Goal: Transaction & Acquisition: Download file/media

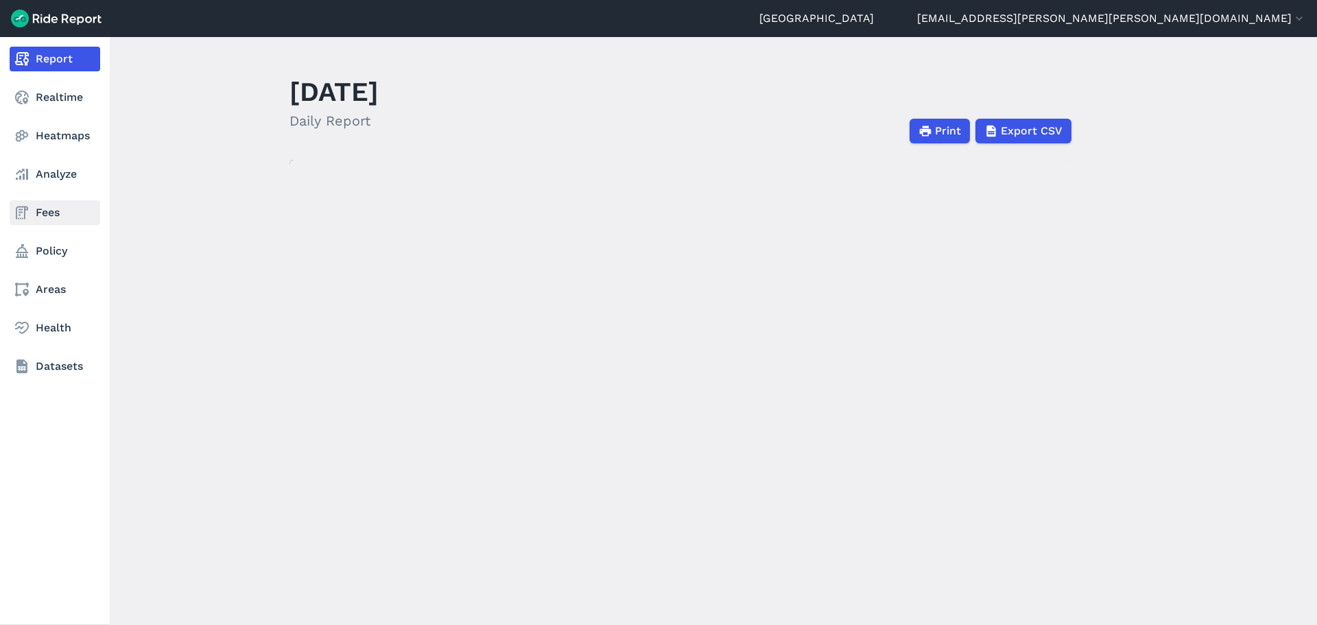
click at [29, 211] on icon at bounding box center [22, 212] width 16 height 16
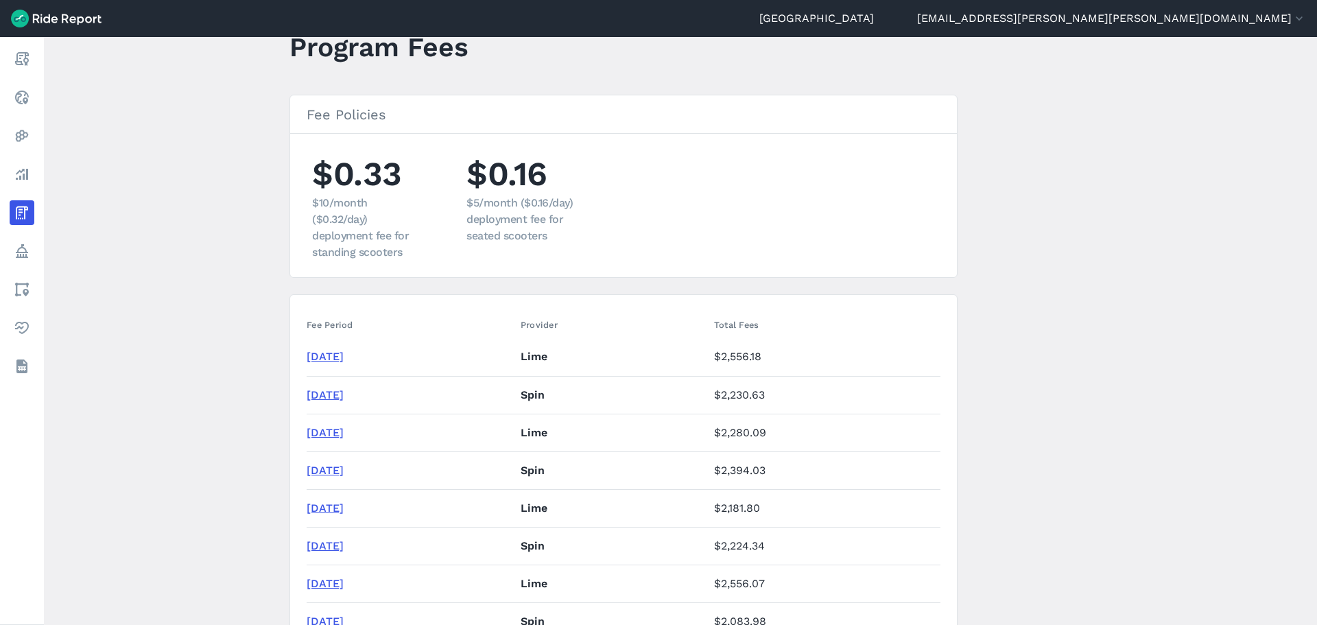
scroll to position [69, 0]
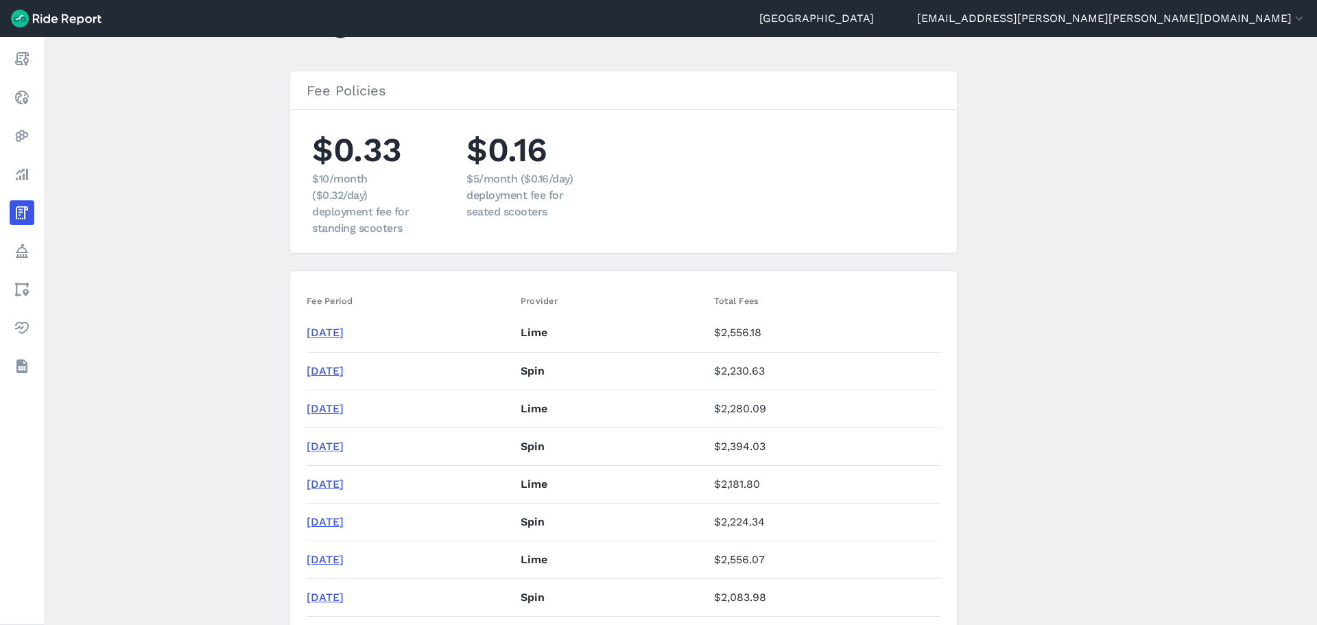
click at [344, 332] on link "[DATE]" at bounding box center [325, 332] width 37 height 13
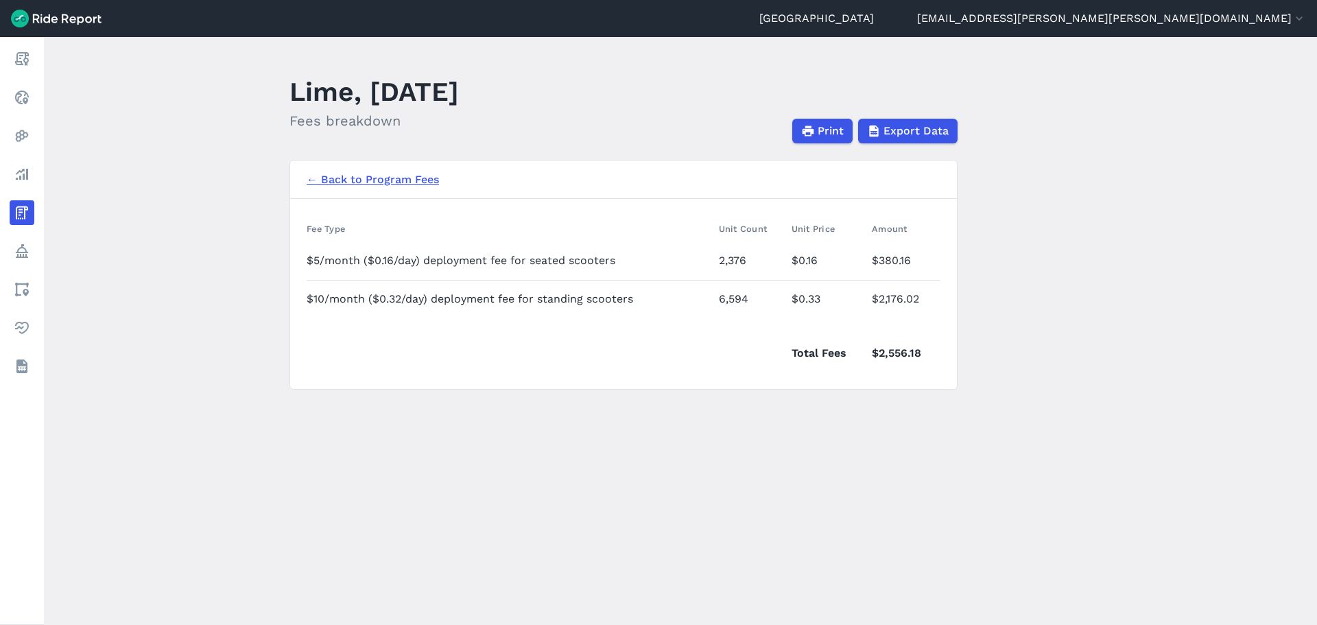
click at [221, 188] on main "Lime, [DATE] Fees breakdown Print Export Data ← Back to Program Fees Fee Type U…" at bounding box center [680, 331] width 1273 height 588
click at [344, 183] on link "← Back to Program Fees" at bounding box center [373, 179] width 132 height 16
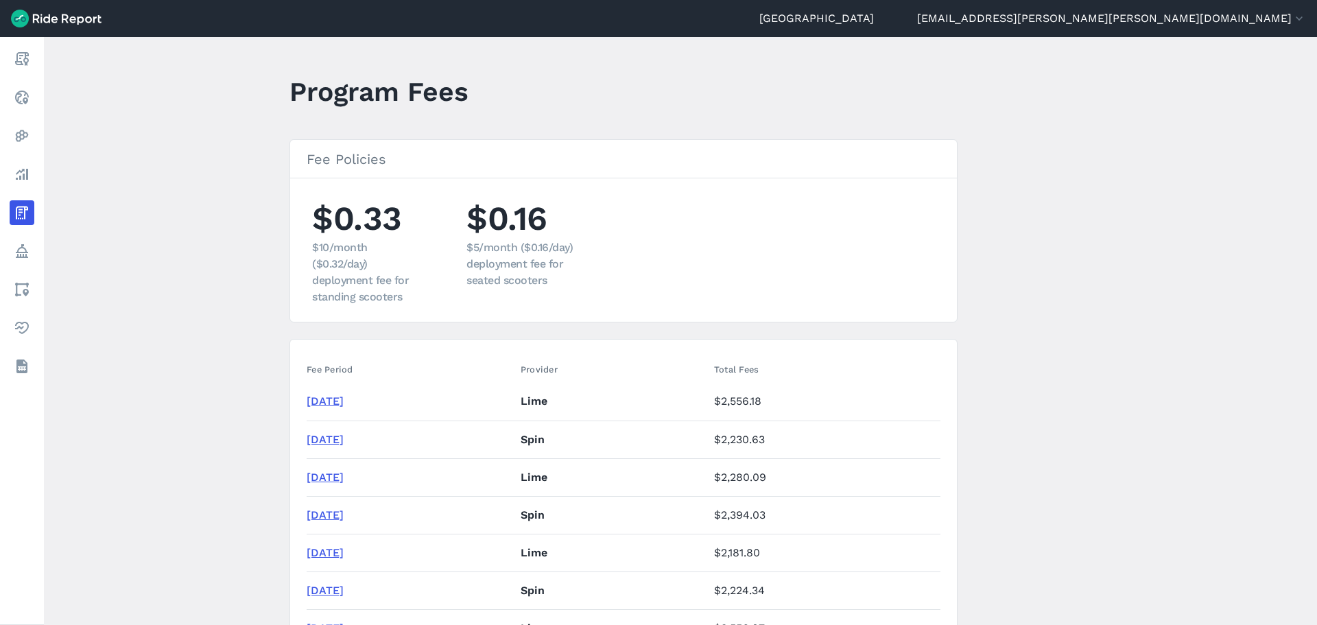
click at [344, 401] on link "[DATE]" at bounding box center [325, 400] width 37 height 13
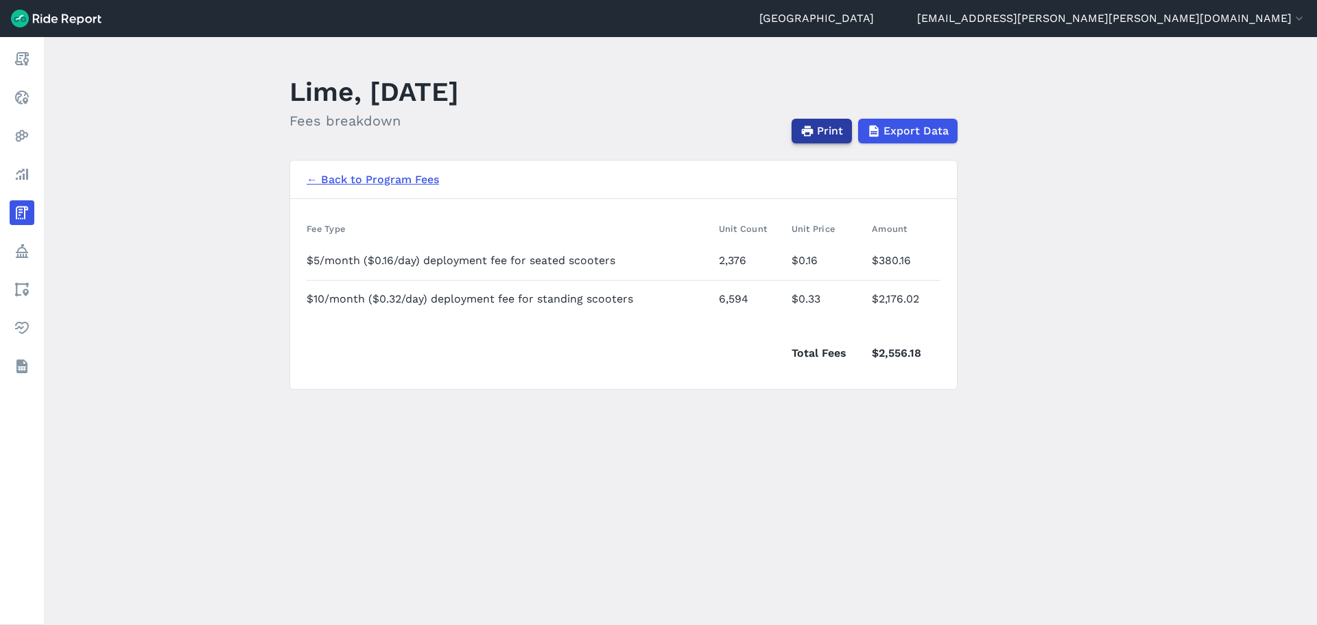
click at [844, 130] on button "Print" at bounding box center [821, 131] width 60 height 25
click at [348, 174] on link "← Back to Program Fees" at bounding box center [373, 179] width 132 height 16
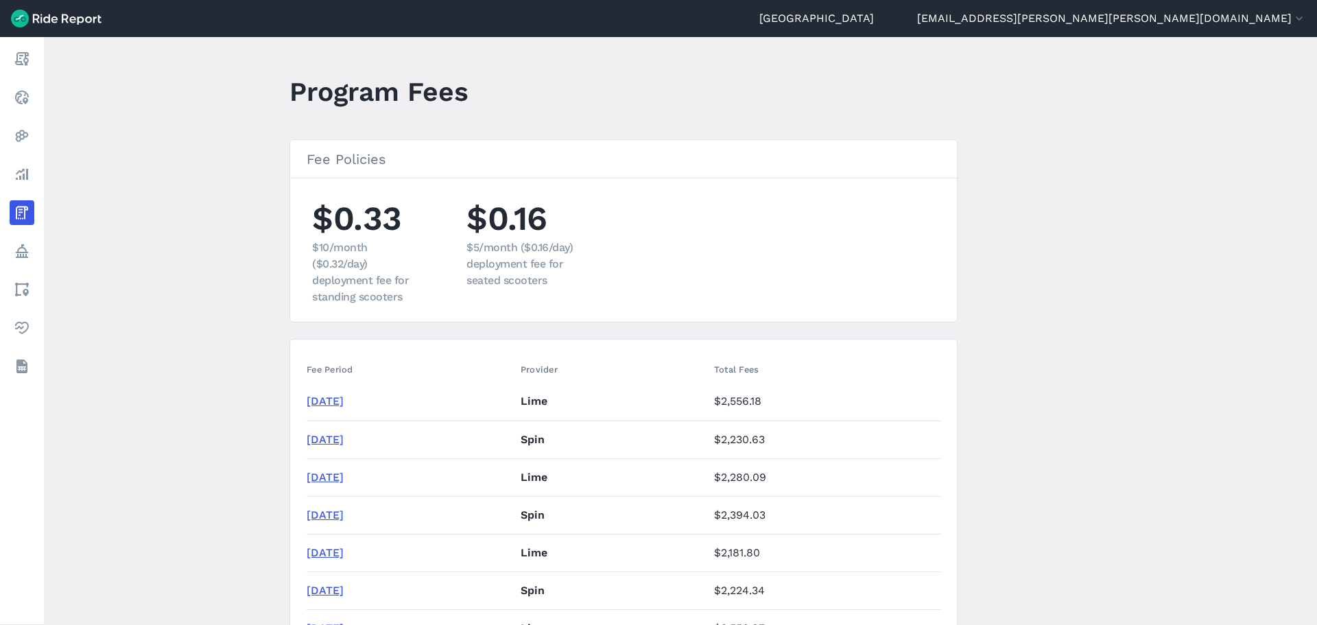
click at [333, 444] on link "[DATE]" at bounding box center [325, 439] width 37 height 13
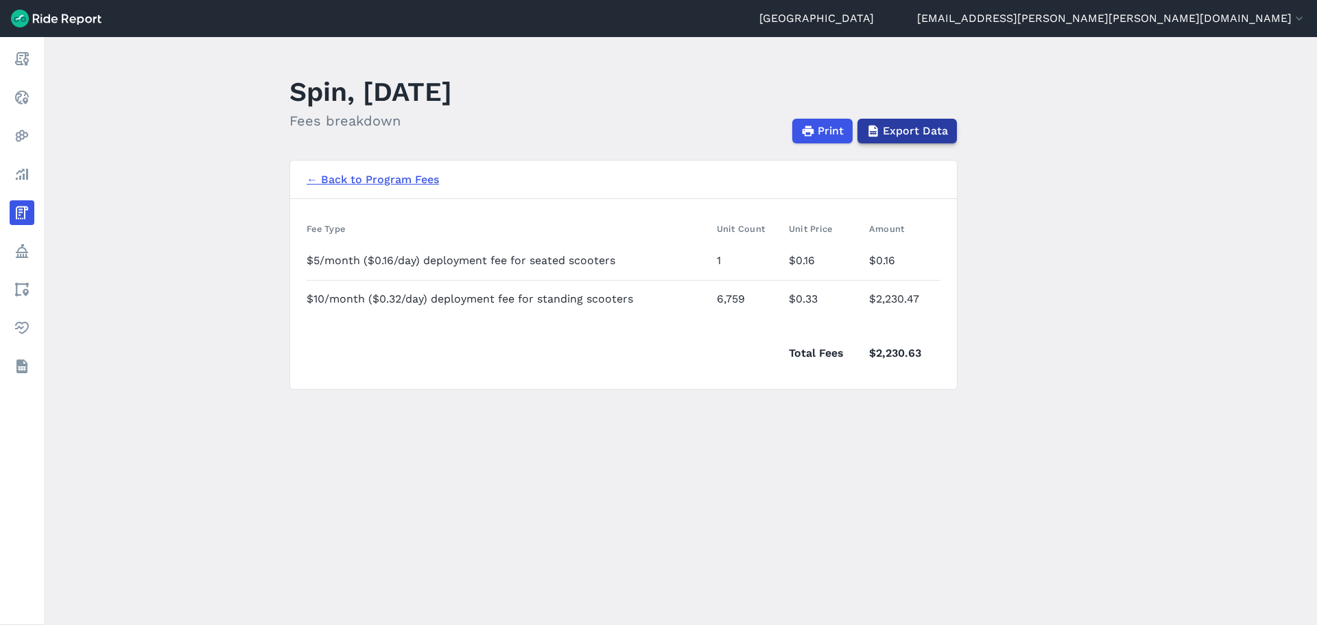
click at [918, 130] on span "Export Data" at bounding box center [915, 131] width 65 height 16
click at [1054, 174] on main "Spin, [DATE] Fees breakdown Print Export Data ← Back to Program Fees Fee Type U…" at bounding box center [680, 331] width 1273 height 588
click at [823, 136] on span "Print" at bounding box center [830, 131] width 26 height 16
click at [353, 176] on link "← Back to Program Fees" at bounding box center [373, 179] width 132 height 16
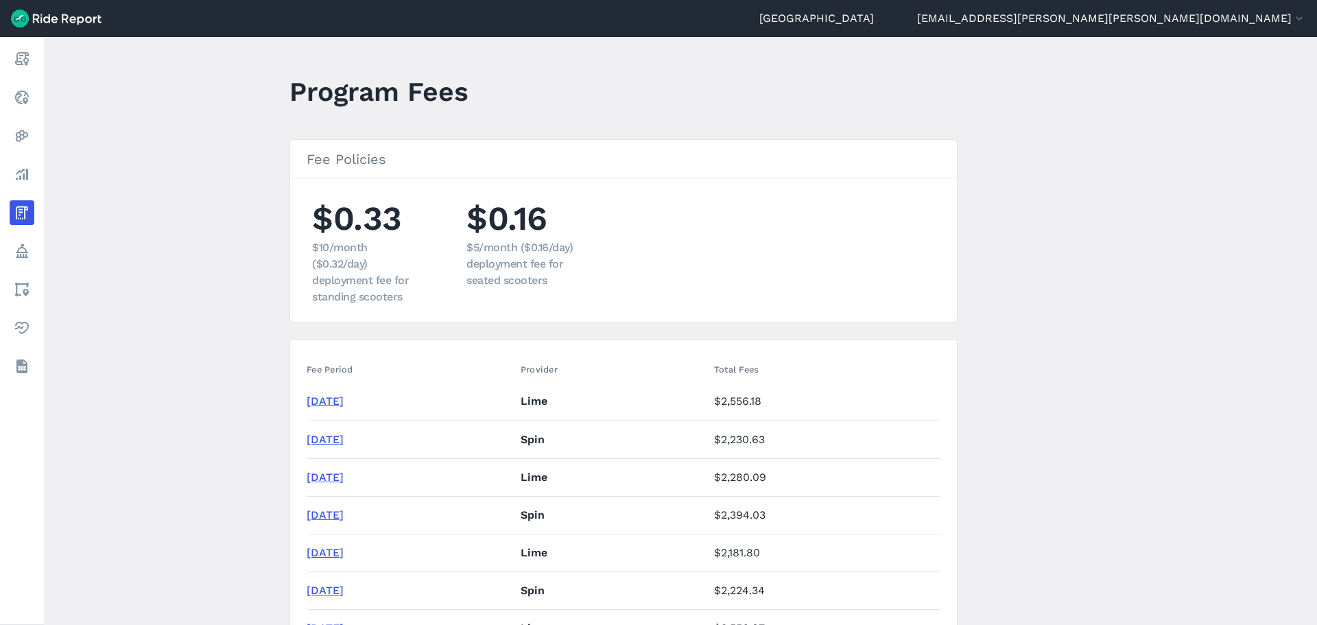
click at [208, 216] on main "Program Fees Fee Policies $0.33 $10/month ($0.32/day) deployment fee for standi…" at bounding box center [680, 331] width 1273 height 588
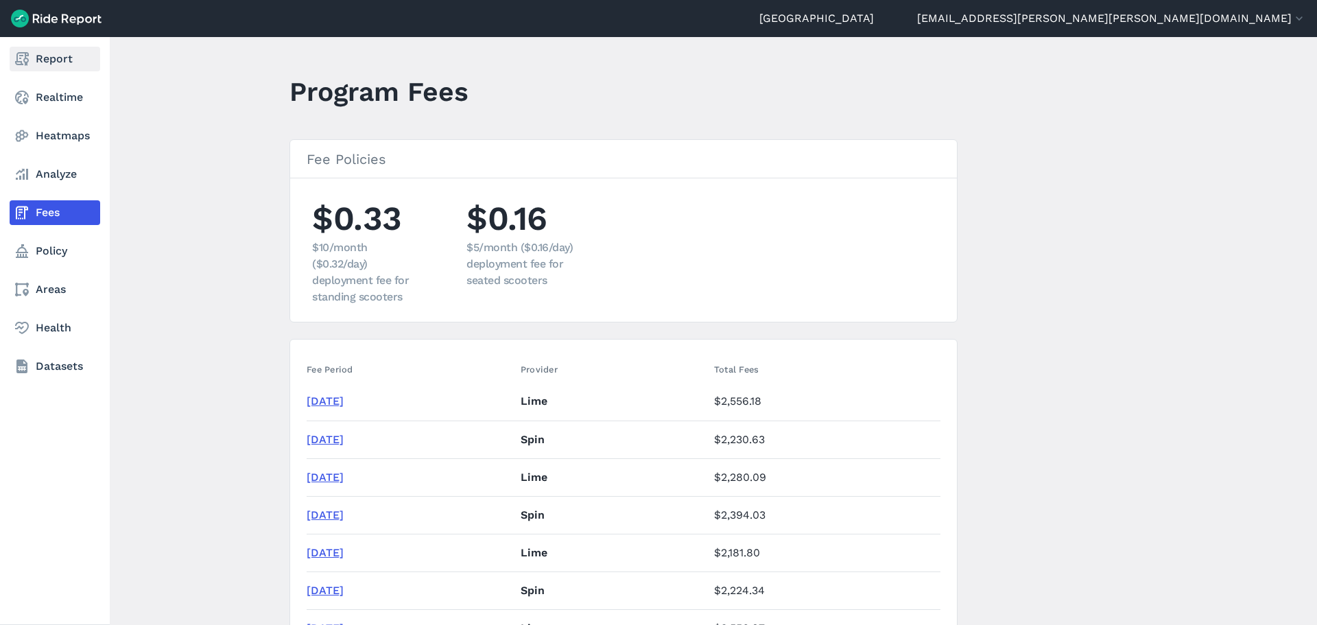
click at [61, 60] on link "Report" at bounding box center [55, 59] width 91 height 25
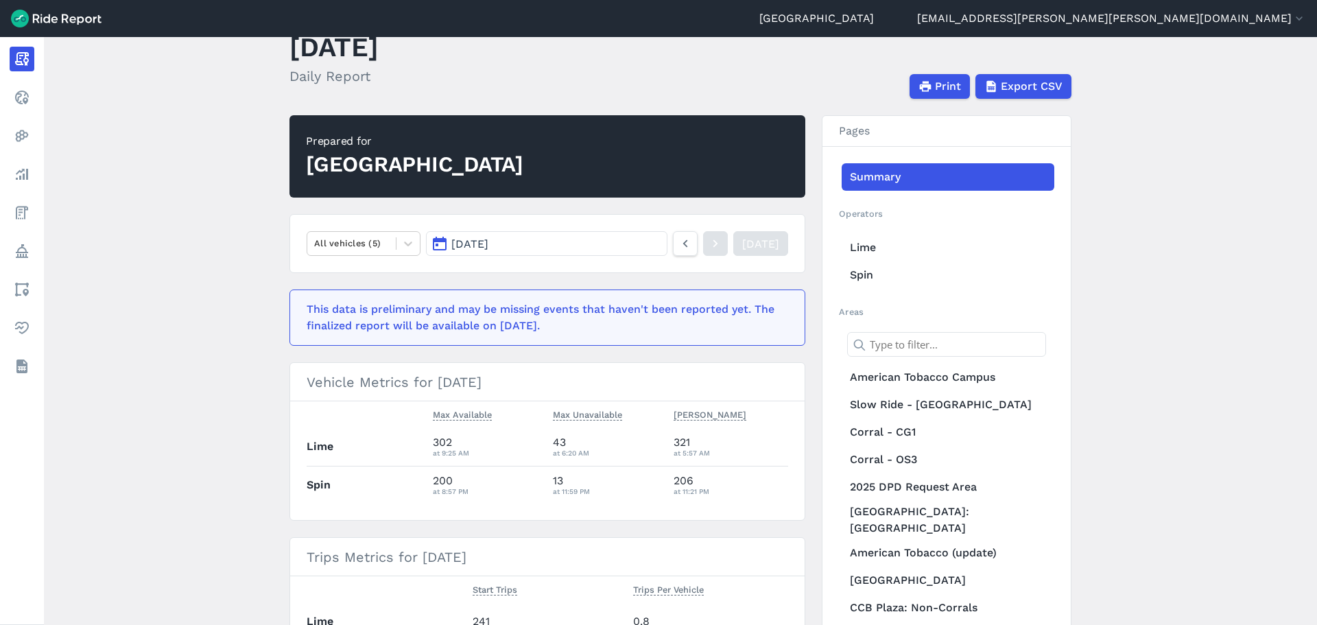
scroll to position [69, 0]
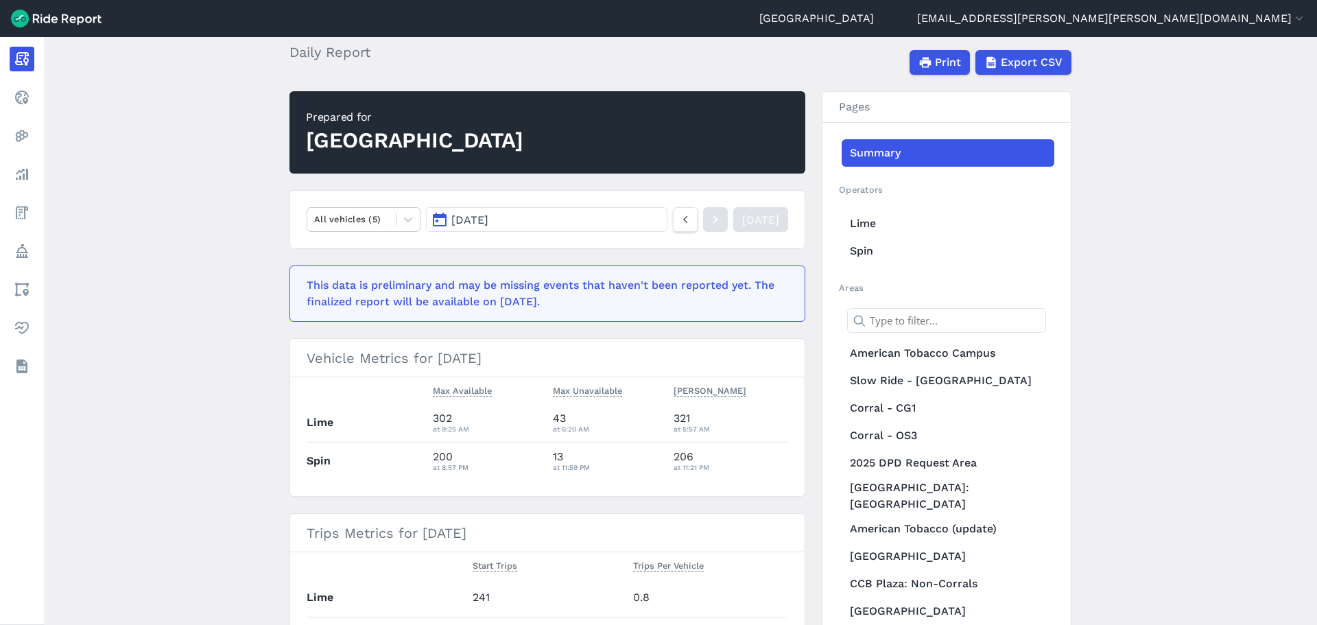
click at [593, 215] on button "[DATE]" at bounding box center [546, 219] width 241 height 25
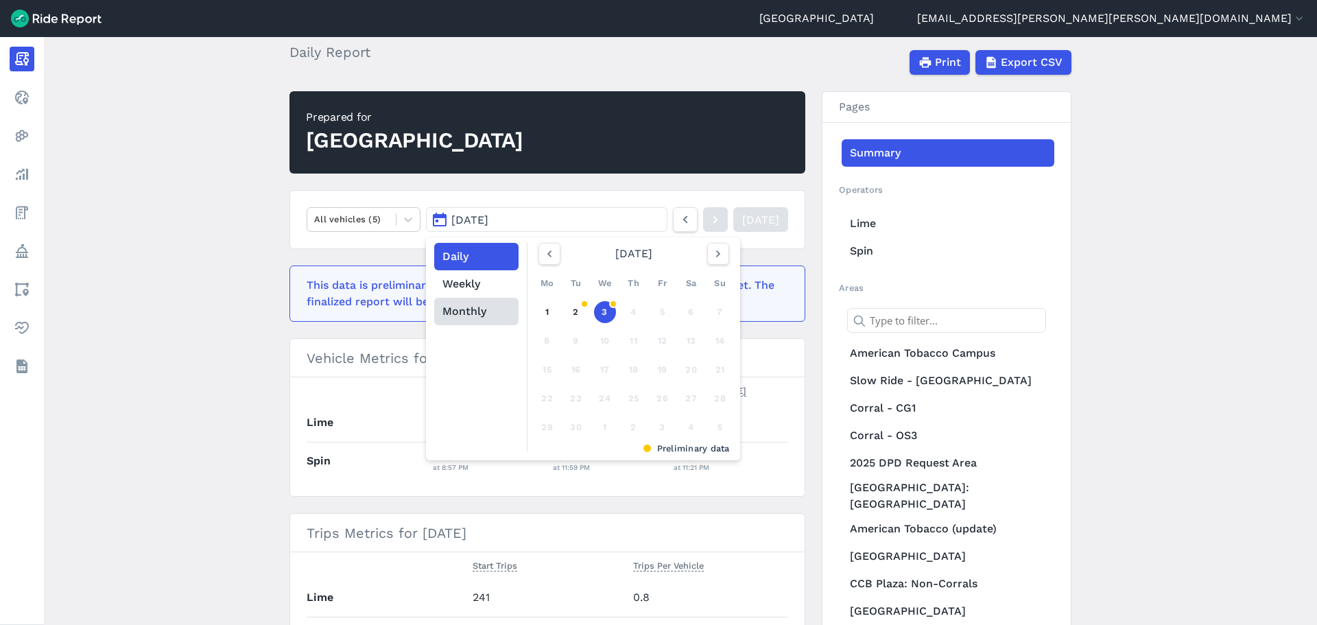
click at [481, 307] on button "Monthly" at bounding box center [476, 311] width 84 height 27
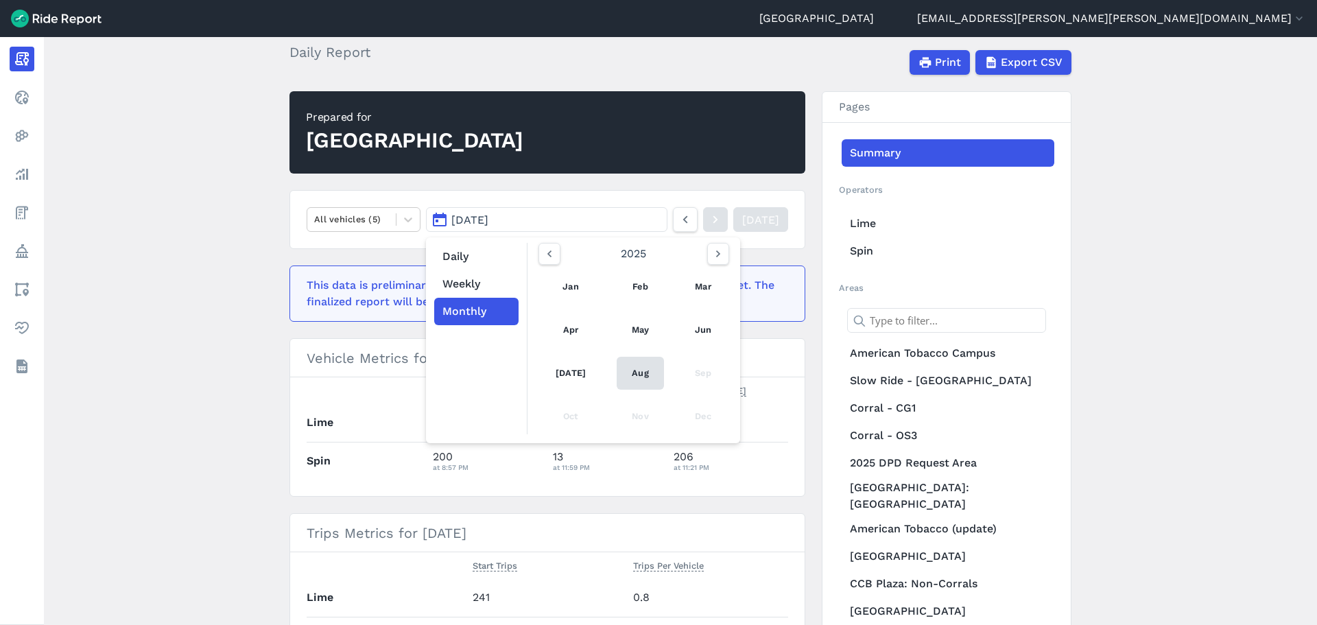
click at [632, 367] on link "Aug" at bounding box center [640, 373] width 47 height 33
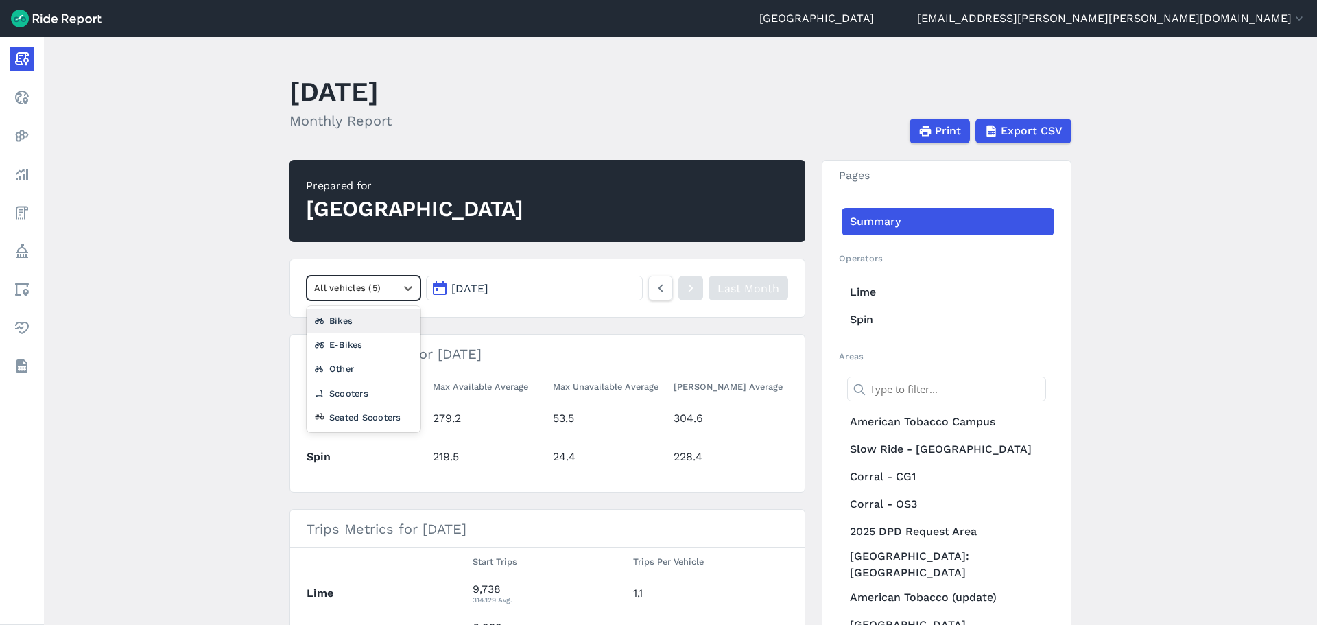
click at [352, 292] on div at bounding box center [351, 288] width 75 height 16
click at [338, 338] on div "E-Bikes" at bounding box center [364, 345] width 114 height 24
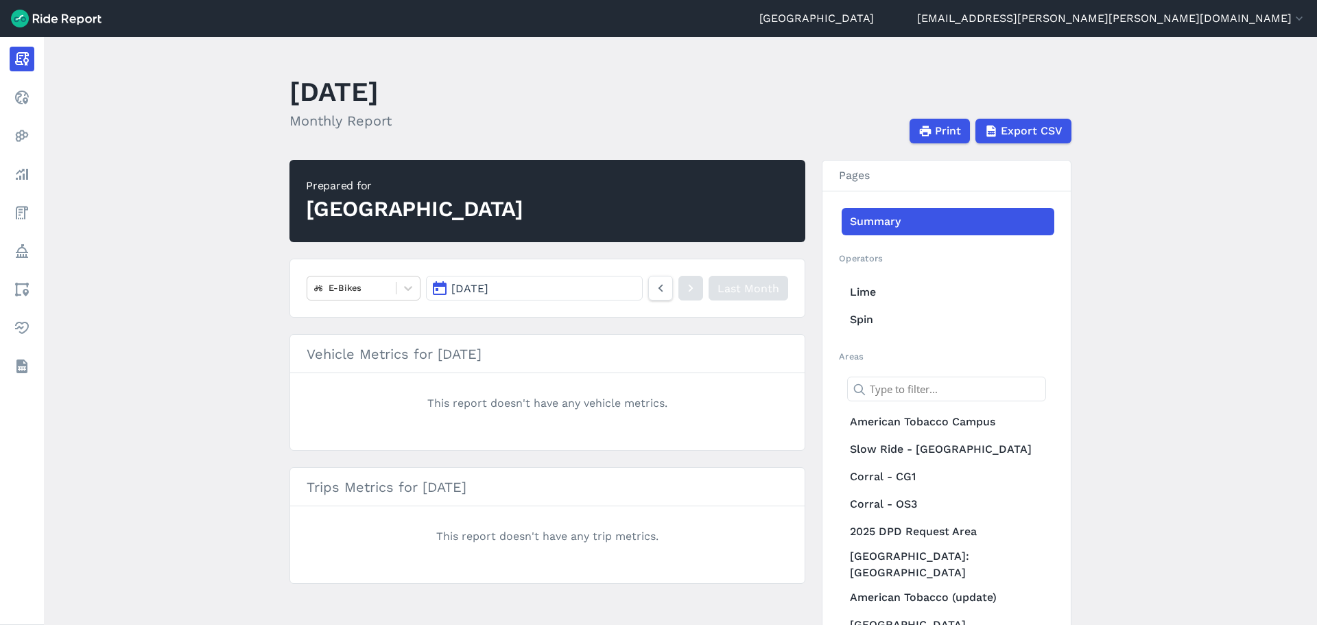
click at [245, 283] on main "[DATE] Monthly Report Print Export CSV Prepared for [GEOGRAPHIC_DATA] E-Bikes […" at bounding box center [680, 331] width 1273 height 588
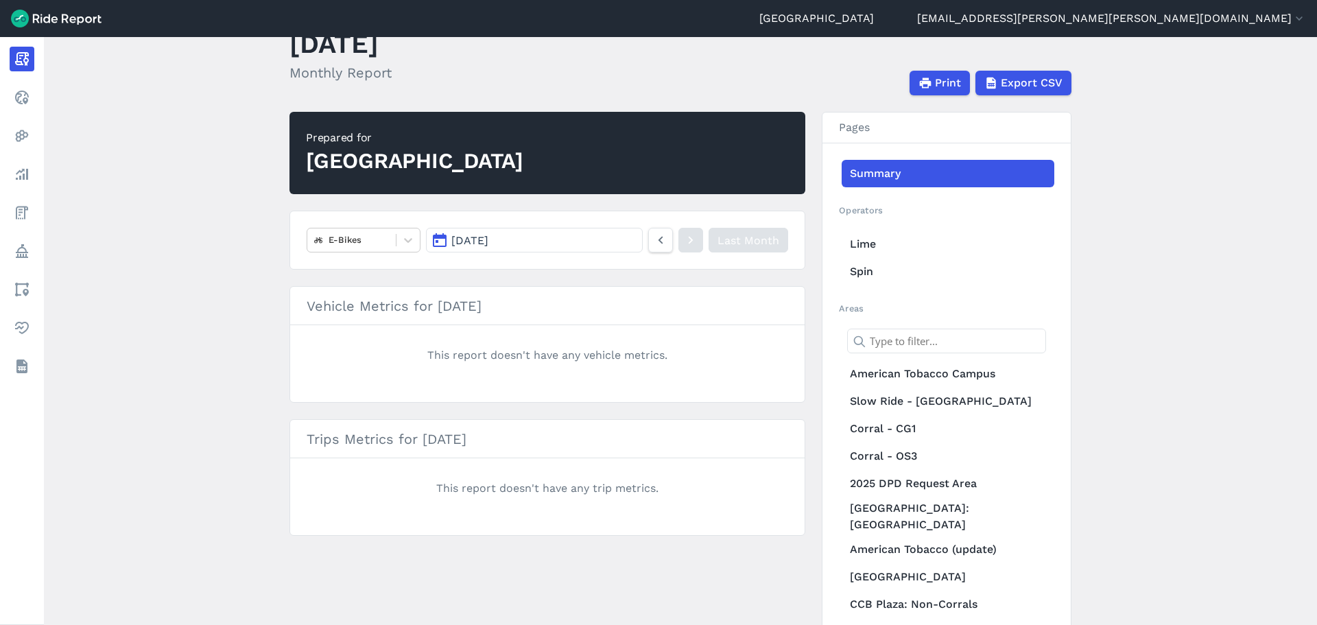
scroll to position [69, 0]
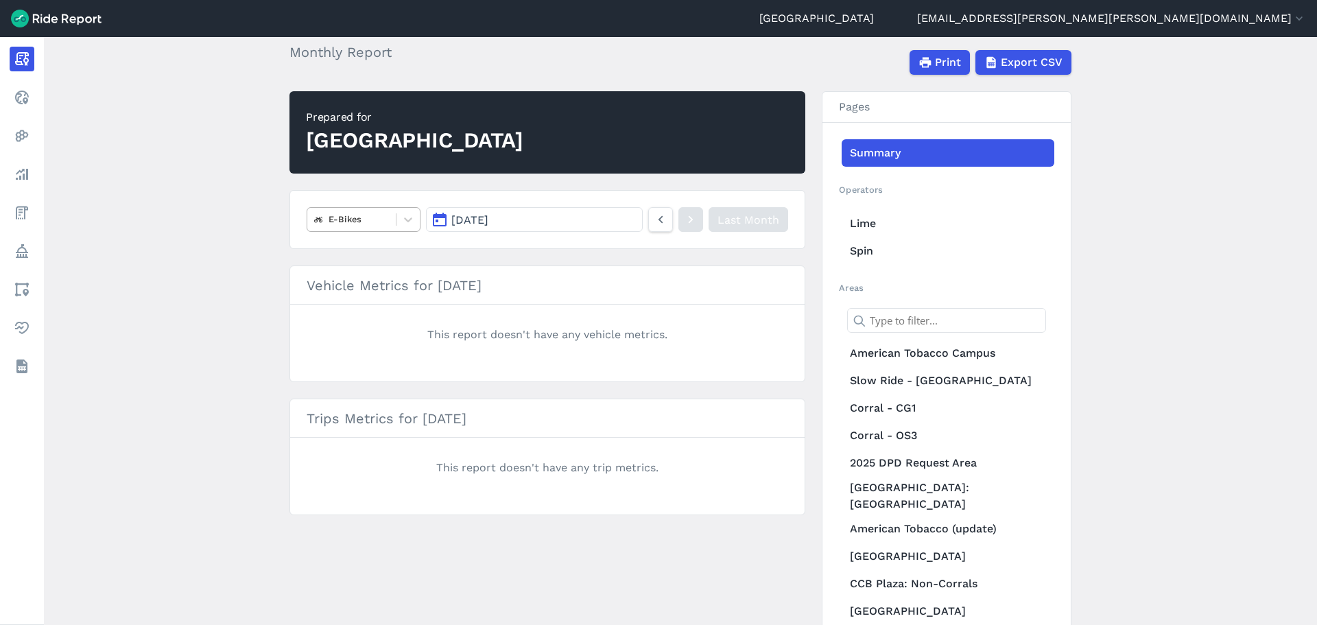
click at [358, 222] on div at bounding box center [351, 219] width 75 height 16
click at [342, 280] on div "Bikes" at bounding box center [364, 276] width 114 height 24
click at [374, 221] on div at bounding box center [351, 219] width 75 height 16
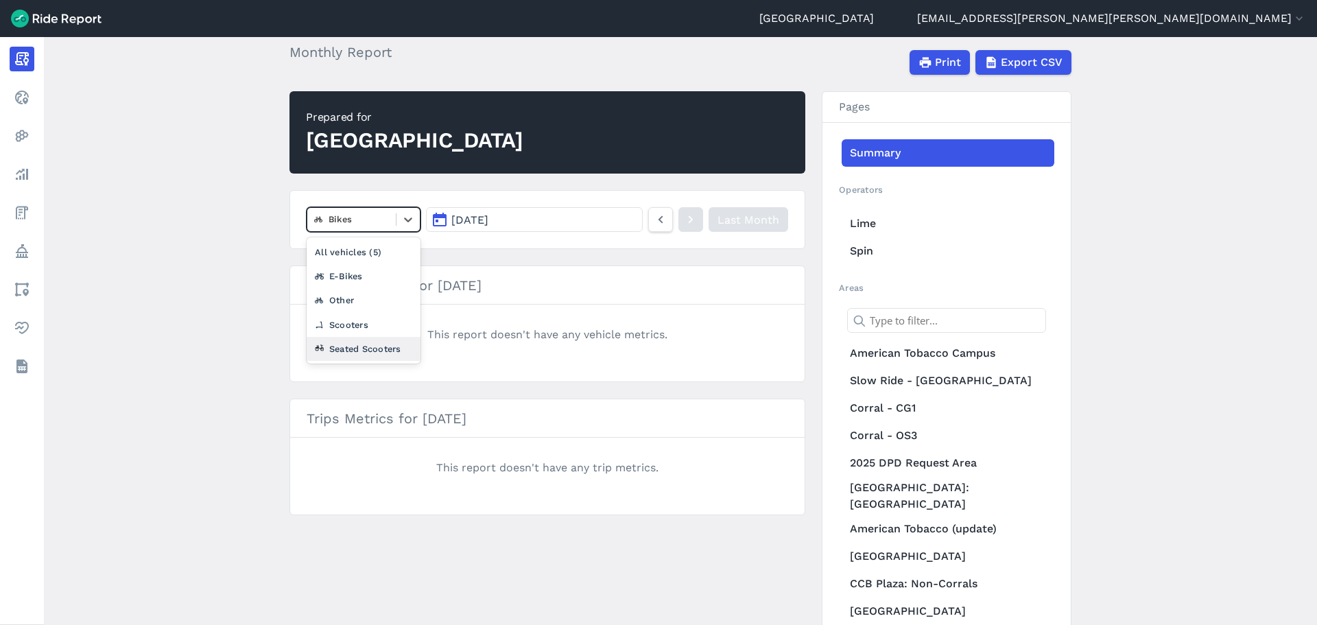
click at [350, 339] on div "Seated Scooters" at bounding box center [364, 349] width 114 height 24
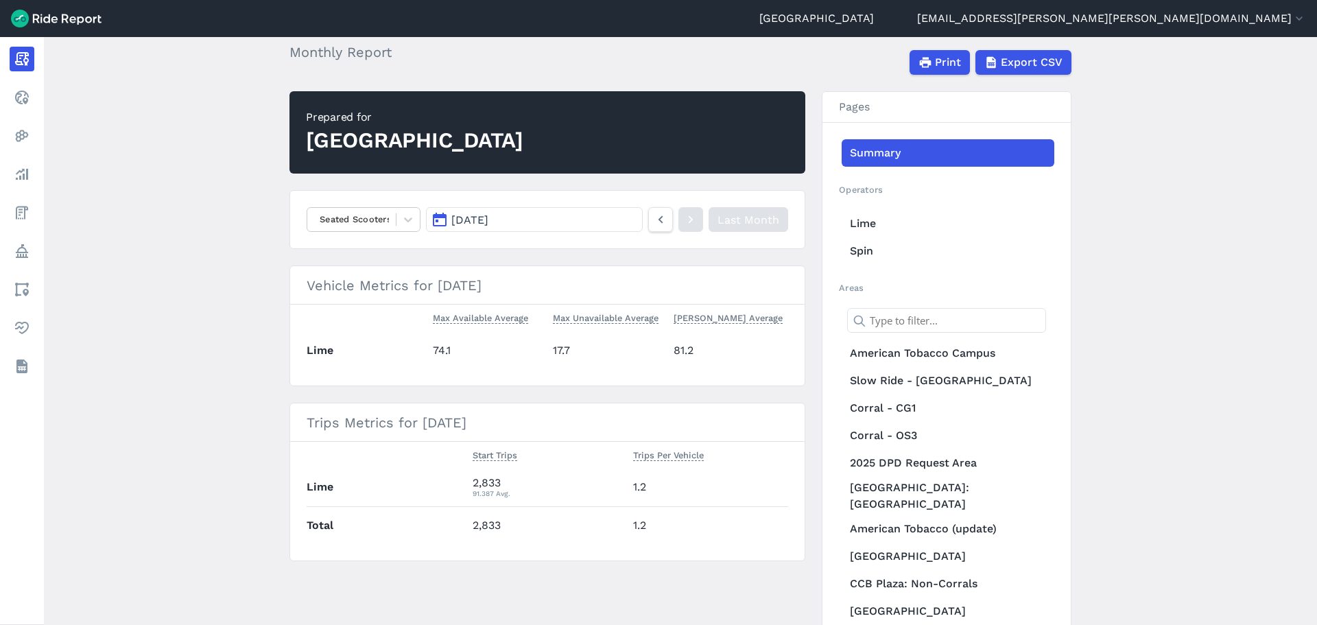
click at [226, 221] on main "[DATE] Monthly Report Print Export CSV Prepared for Durham Seated Scooters [DAT…" at bounding box center [680, 331] width 1273 height 588
click at [373, 214] on div at bounding box center [351, 219] width 75 height 16
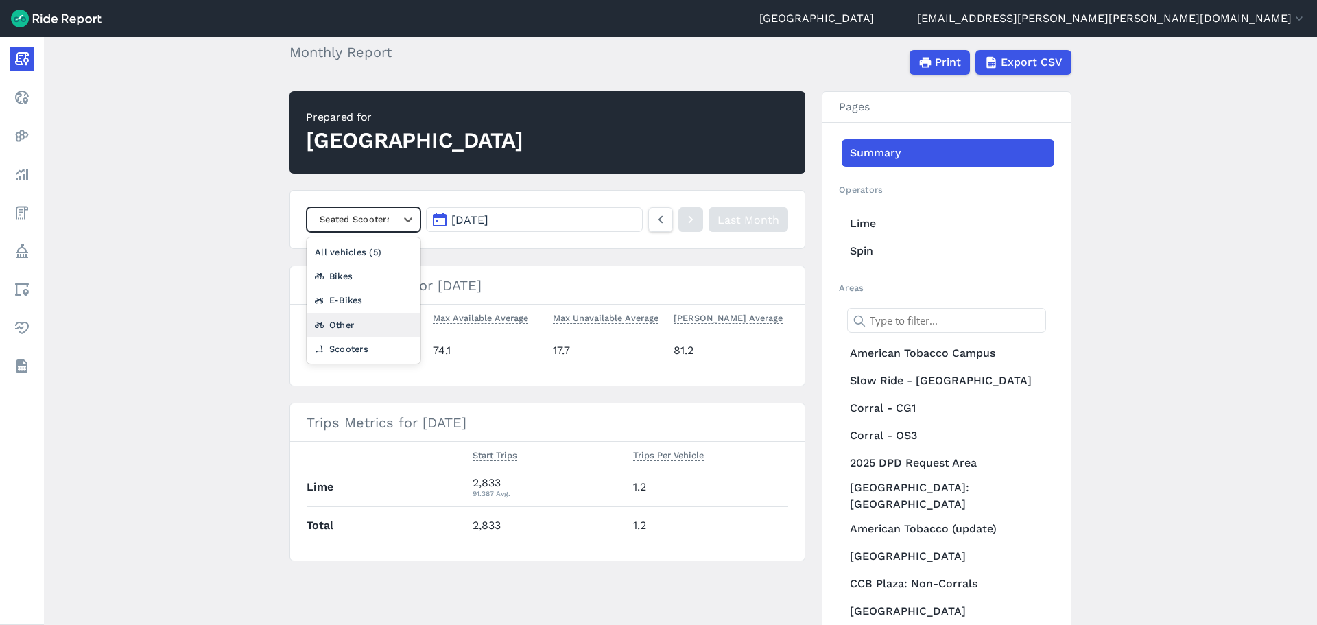
click at [348, 317] on div "Other" at bounding box center [364, 325] width 114 height 24
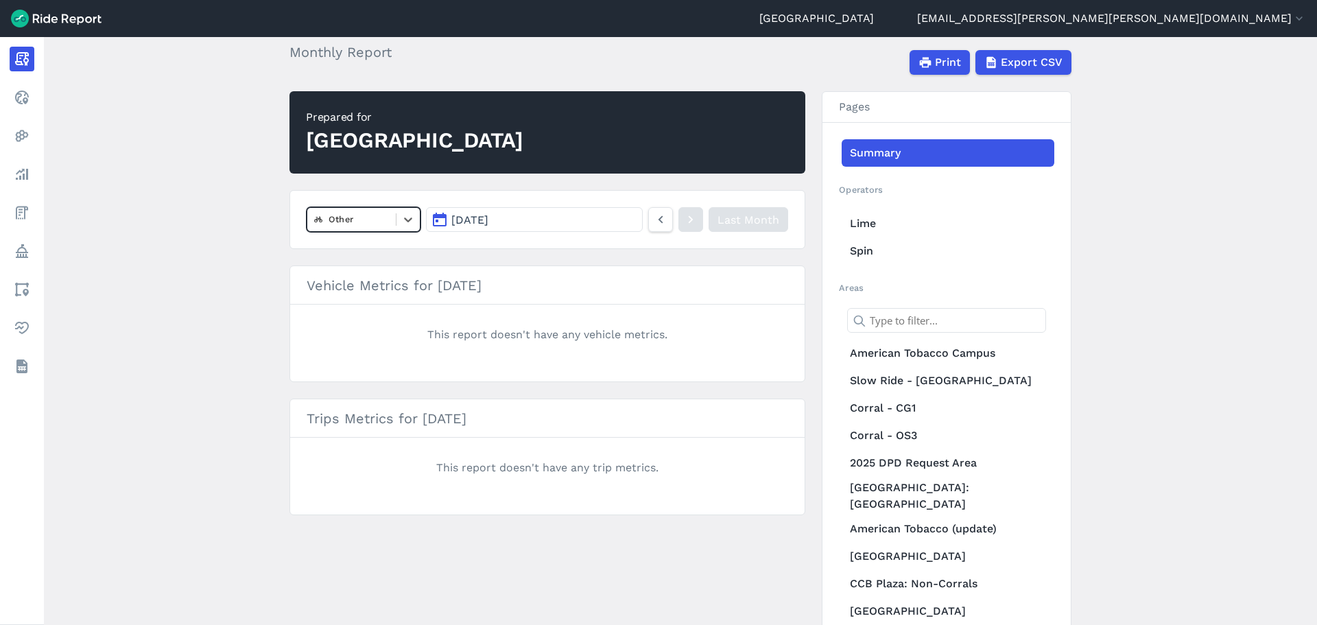
click at [363, 217] on div at bounding box center [351, 219] width 75 height 16
click at [337, 318] on div "Scooters" at bounding box center [364, 325] width 114 height 24
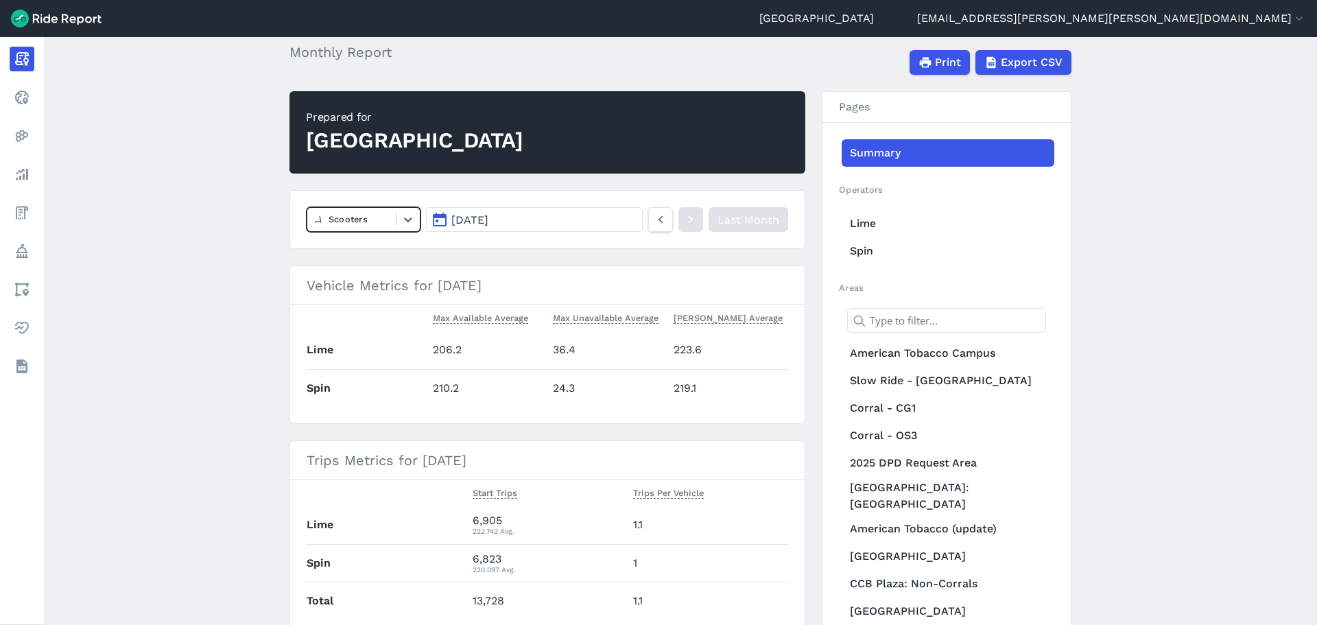
click at [366, 217] on div at bounding box center [351, 219] width 75 height 16
click at [352, 244] on div "All vehicles (5)" at bounding box center [364, 252] width 114 height 24
click at [1216, 383] on main "[DATE] Monthly Report Print Export CSV Prepared for Durham option All vehicles …" at bounding box center [680, 331] width 1273 height 588
click at [568, 217] on button "[DATE]" at bounding box center [534, 219] width 217 height 25
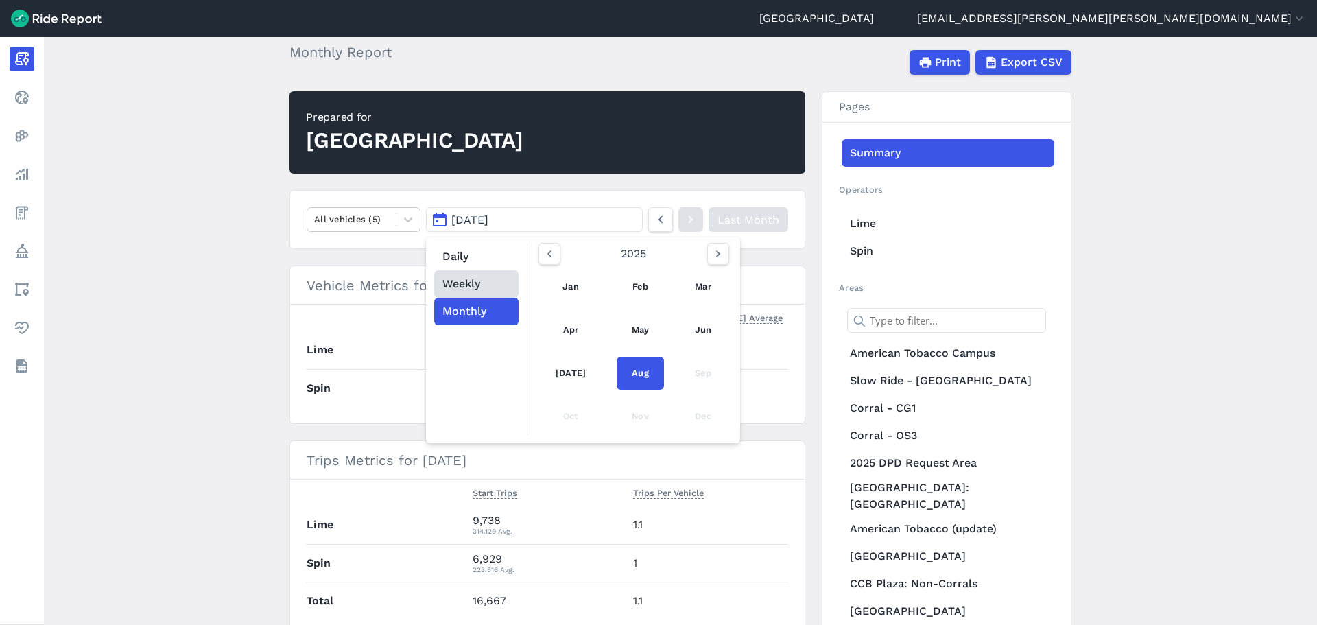
click at [465, 280] on button "Weekly" at bounding box center [476, 283] width 84 height 27
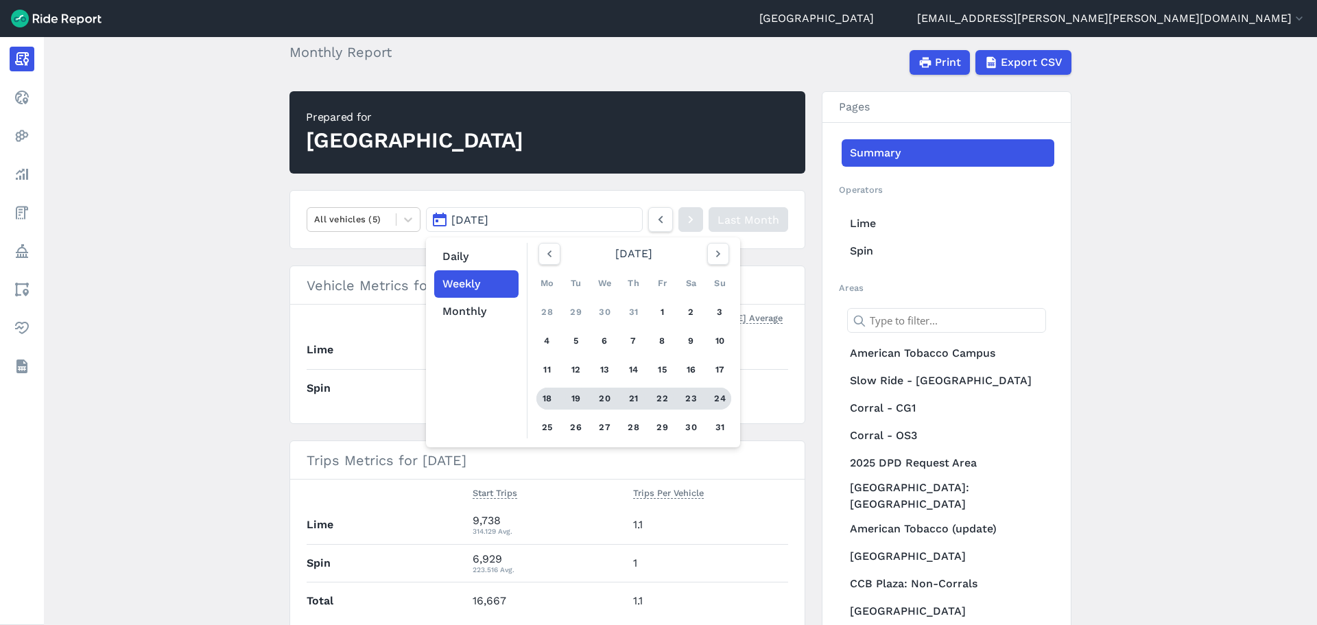
click at [632, 401] on div "21" at bounding box center [634, 398] width 22 height 22
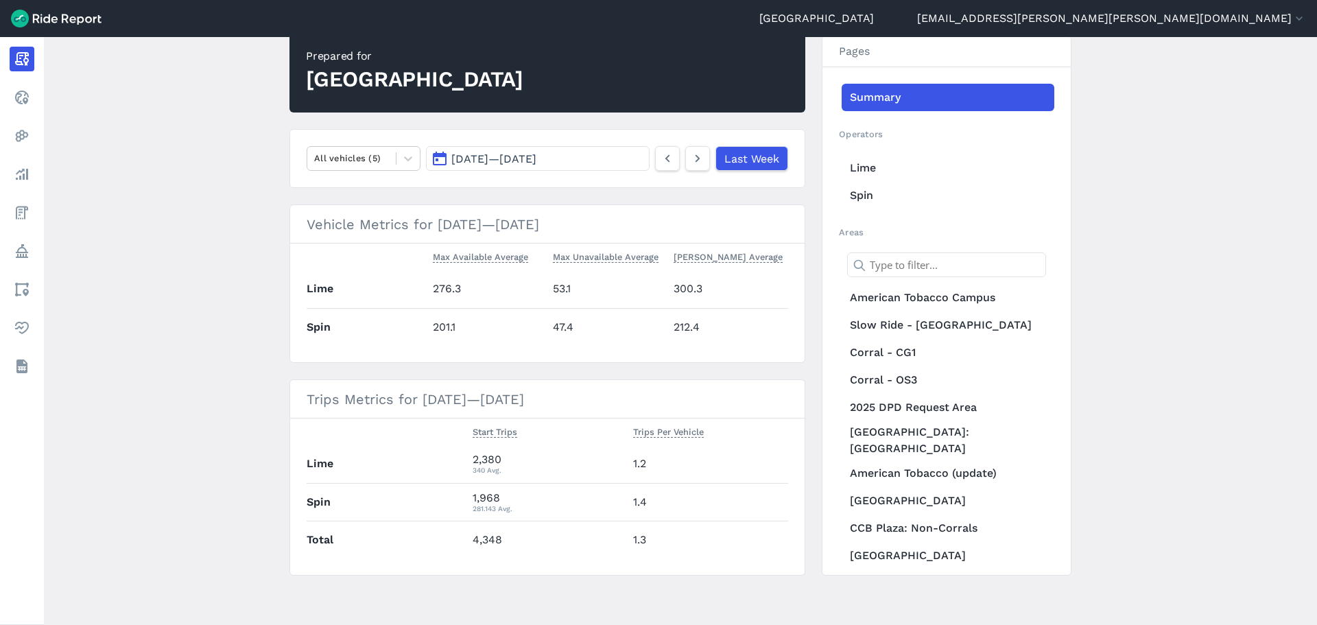
scroll to position [61, 0]
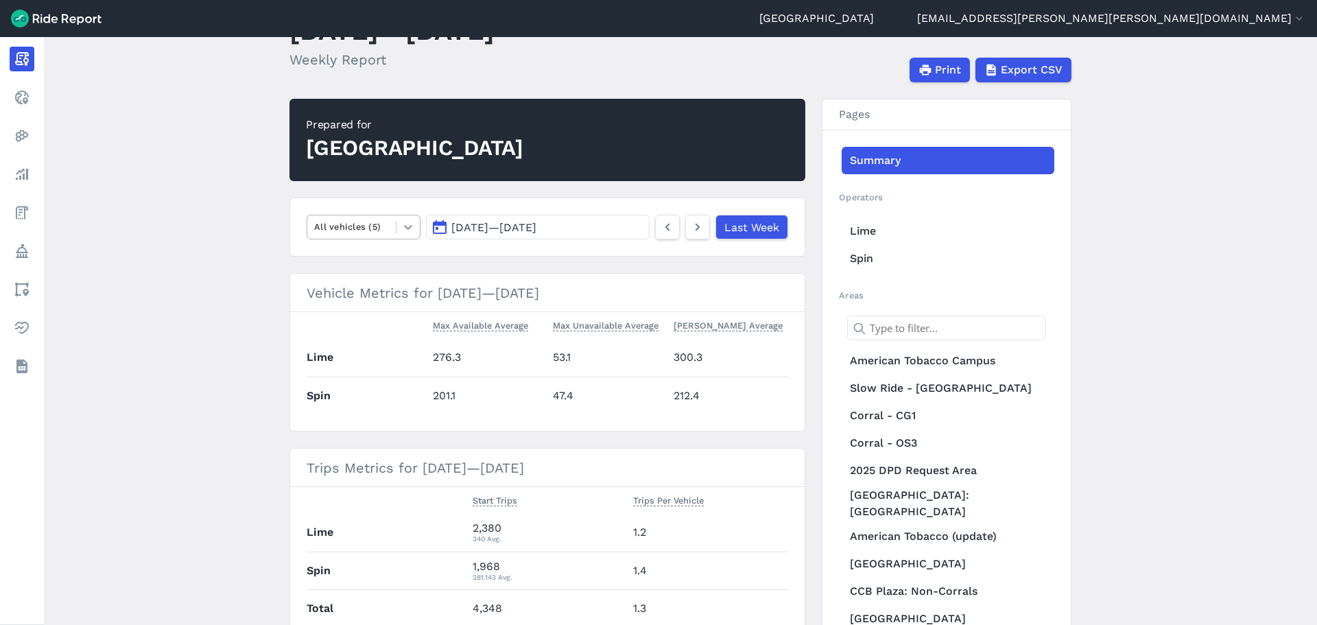
click at [416, 226] on div at bounding box center [407, 226] width 23 height 23
click at [371, 289] on div "E-Bikes" at bounding box center [364, 284] width 114 height 24
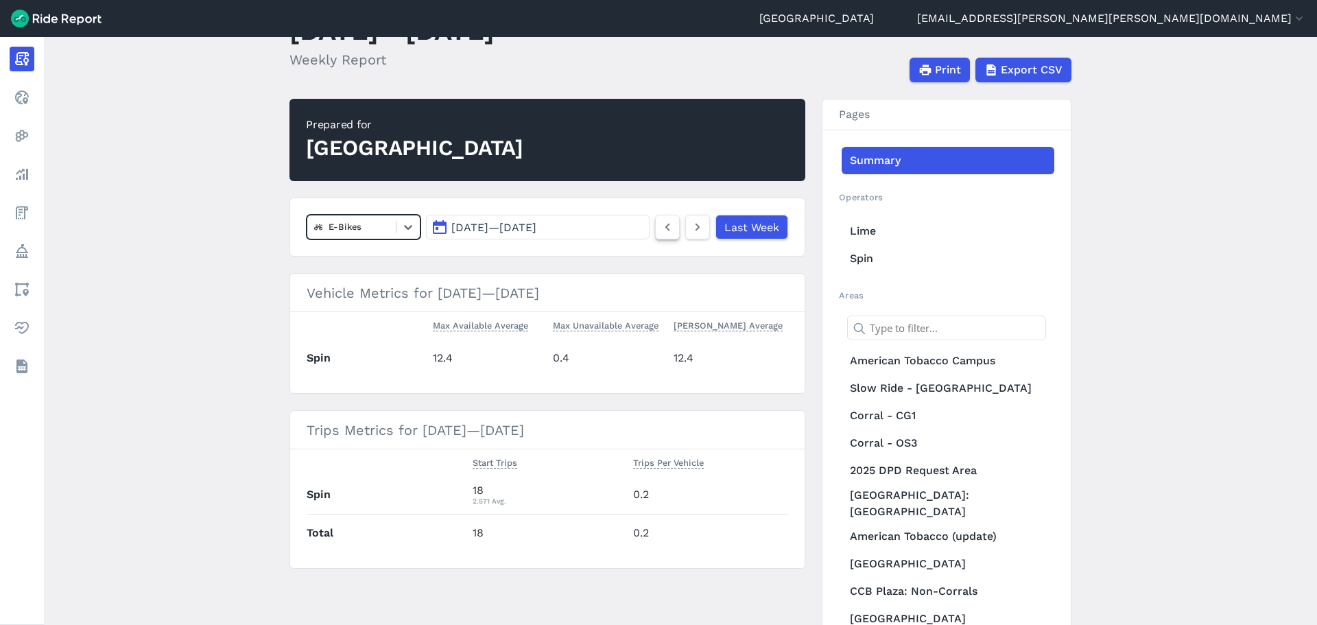
click at [662, 230] on icon at bounding box center [667, 227] width 15 height 16
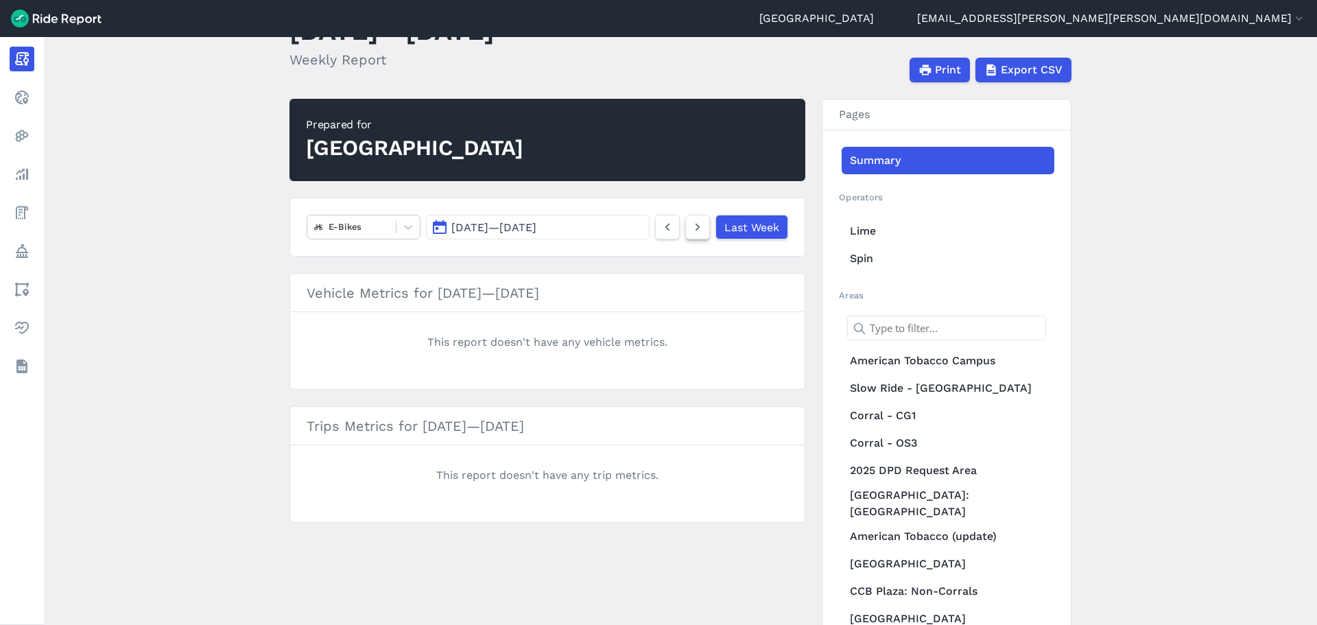
click at [691, 226] on icon at bounding box center [697, 227] width 15 height 16
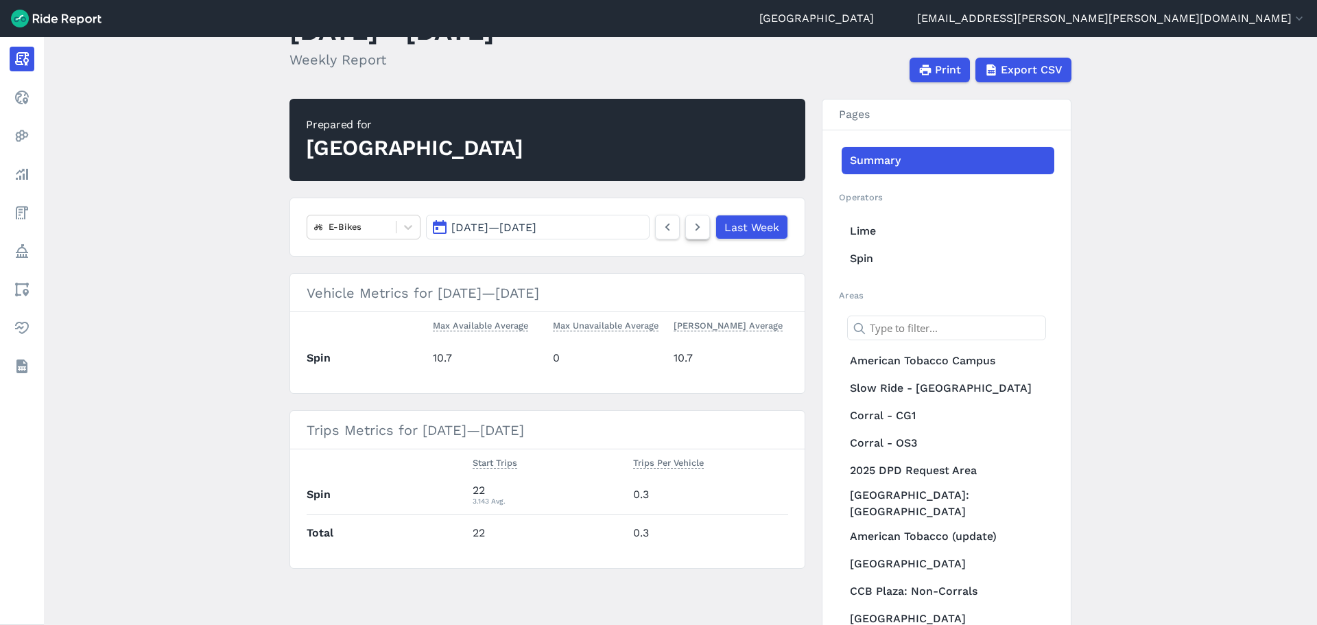
click at [691, 226] on icon at bounding box center [697, 227] width 15 height 16
click at [670, 225] on icon at bounding box center [667, 227] width 15 height 16
click at [690, 226] on icon at bounding box center [697, 227] width 15 height 16
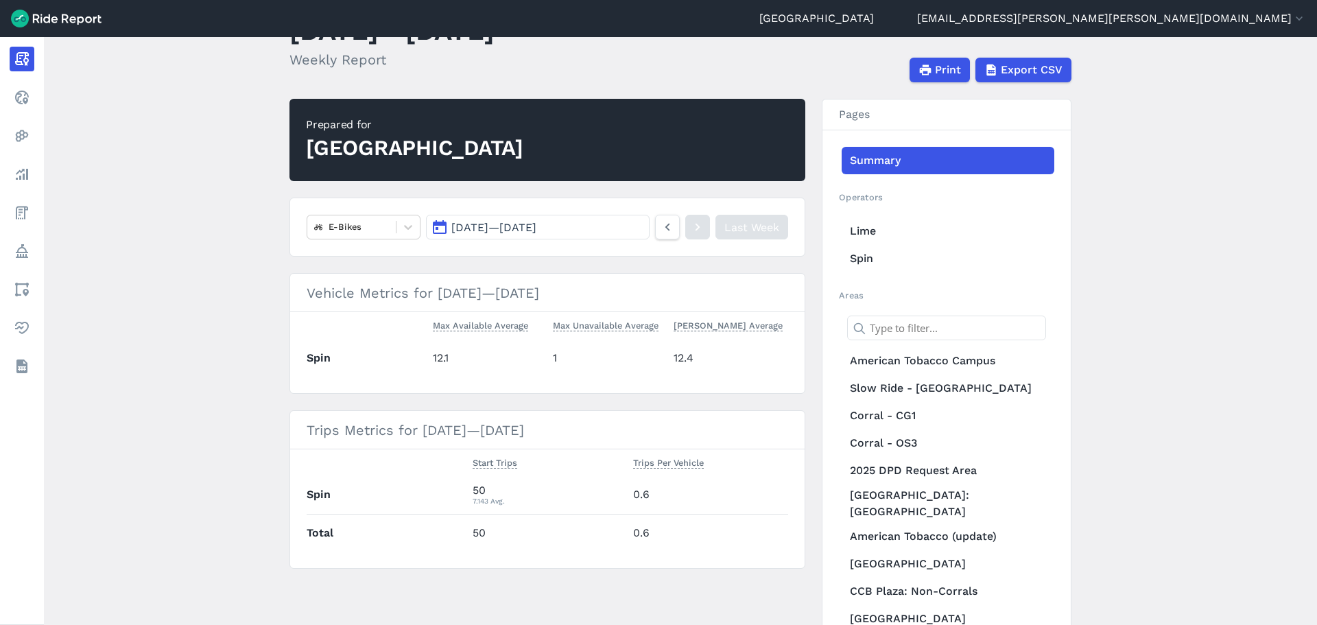
click at [690, 226] on icon at bounding box center [697, 227] width 15 height 16
click at [459, 228] on span "[DATE] — [DATE]" at bounding box center [493, 227] width 85 height 13
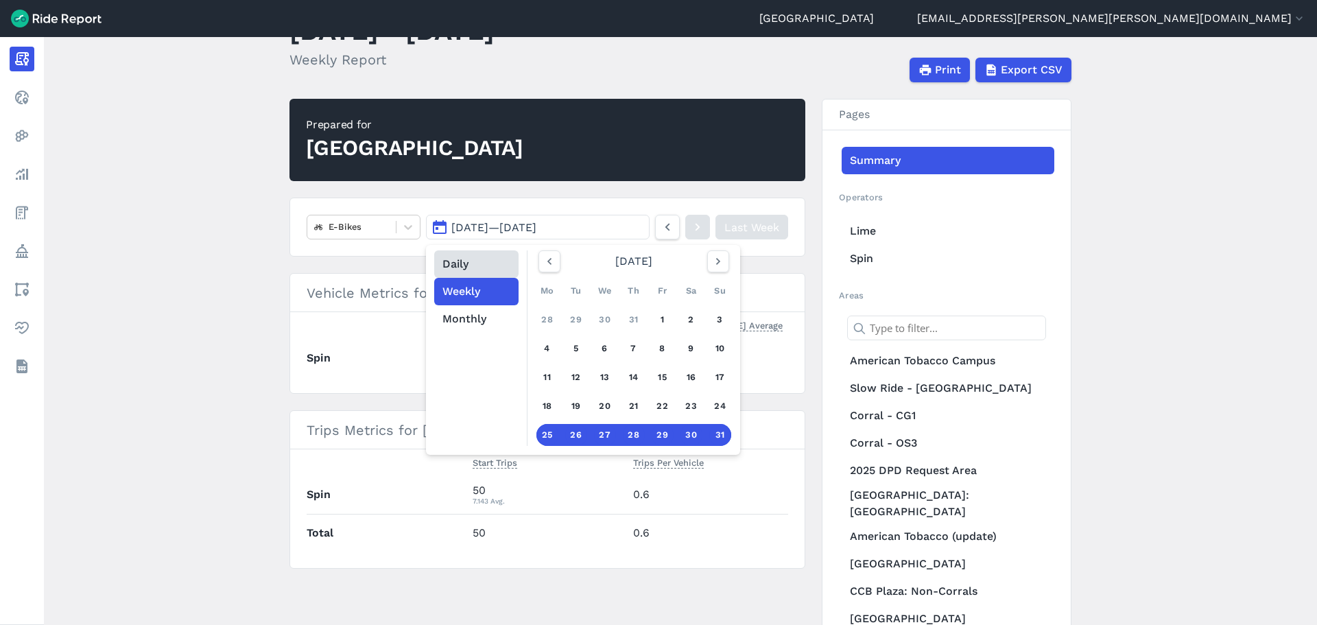
click at [458, 261] on button "Daily" at bounding box center [476, 263] width 84 height 27
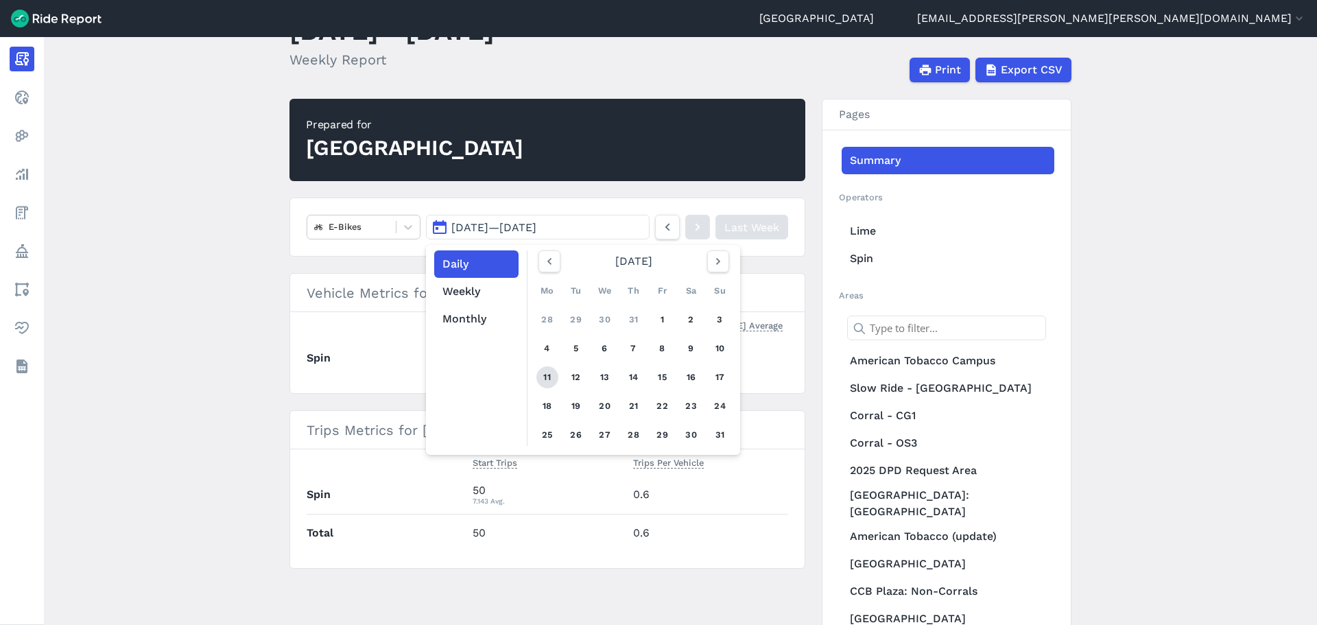
click at [547, 378] on link "11" at bounding box center [547, 377] width 22 height 22
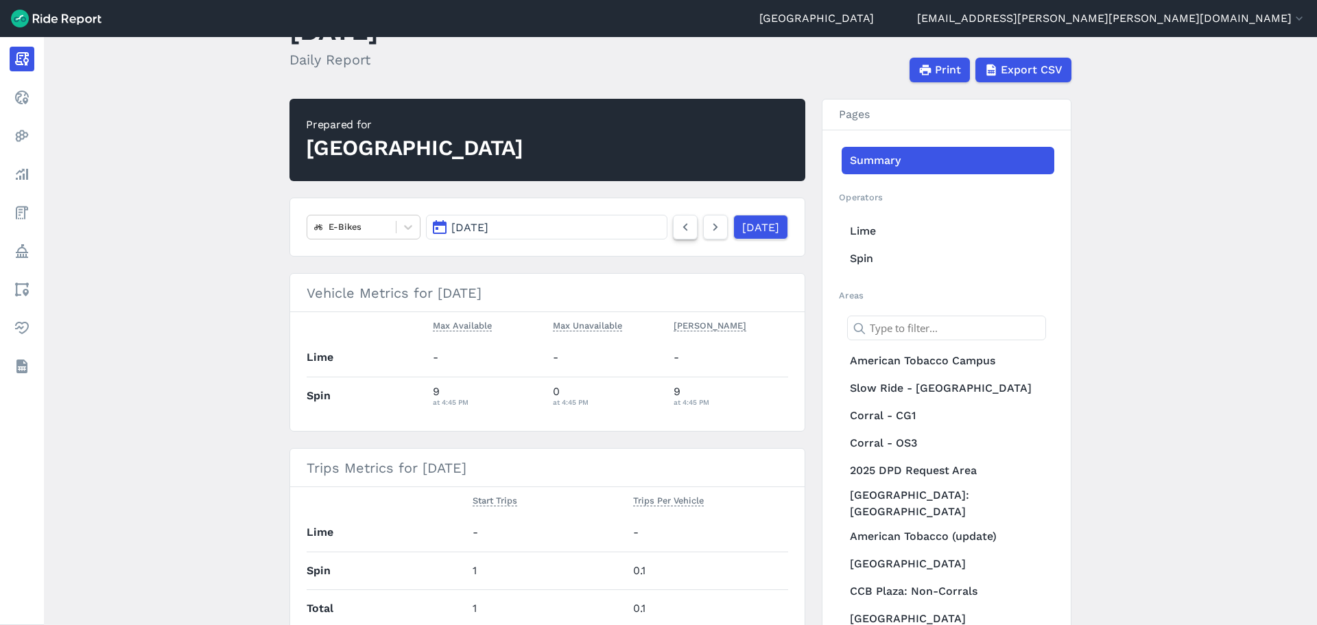
click at [678, 228] on icon at bounding box center [685, 227] width 15 height 16
click at [683, 228] on use at bounding box center [685, 228] width 5 height 8
click at [708, 229] on icon at bounding box center [715, 227] width 15 height 16
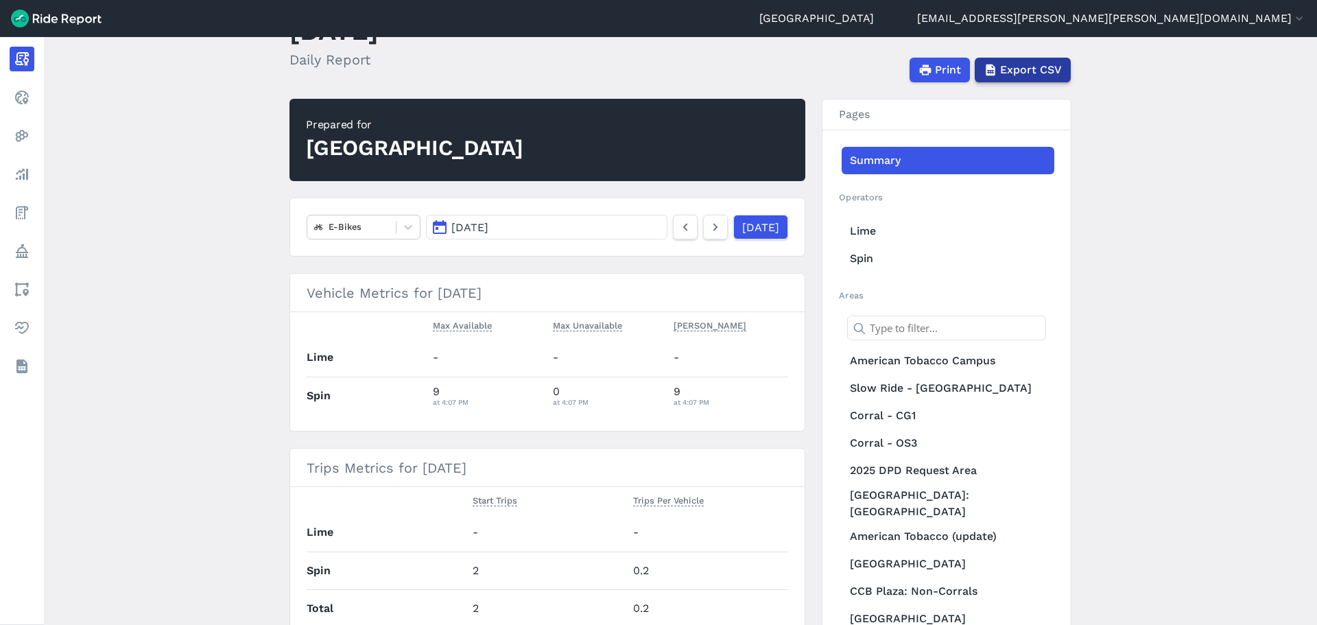
click at [1019, 63] on span "Export CSV" at bounding box center [1031, 70] width 62 height 16
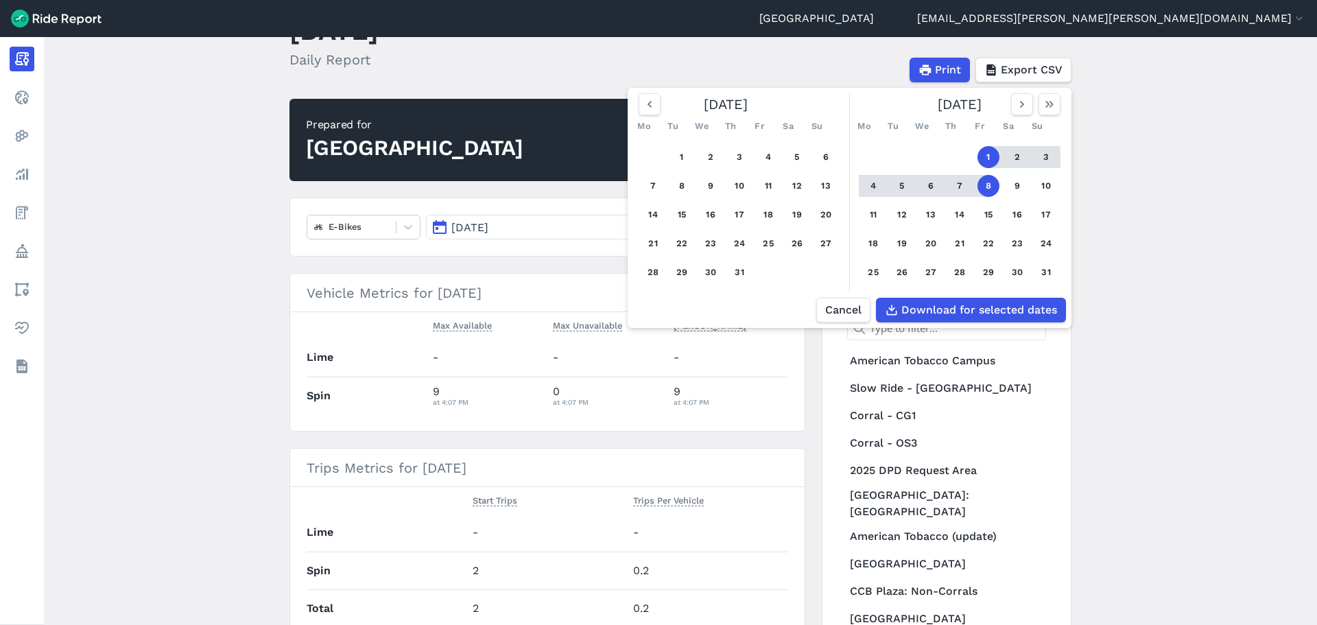
click at [986, 156] on button "1" at bounding box center [988, 157] width 22 height 22
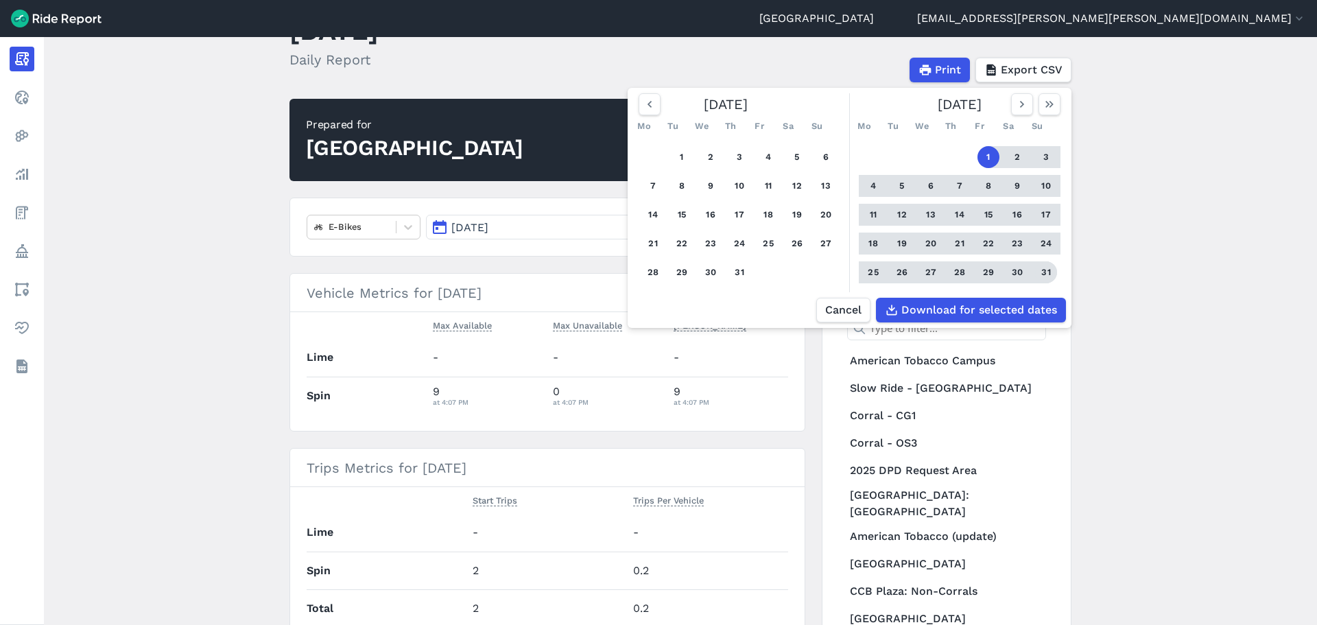
click at [1043, 268] on button "31" at bounding box center [1046, 272] width 22 height 22
click at [1019, 304] on span "Download for selected dates" at bounding box center [978, 310] width 156 height 16
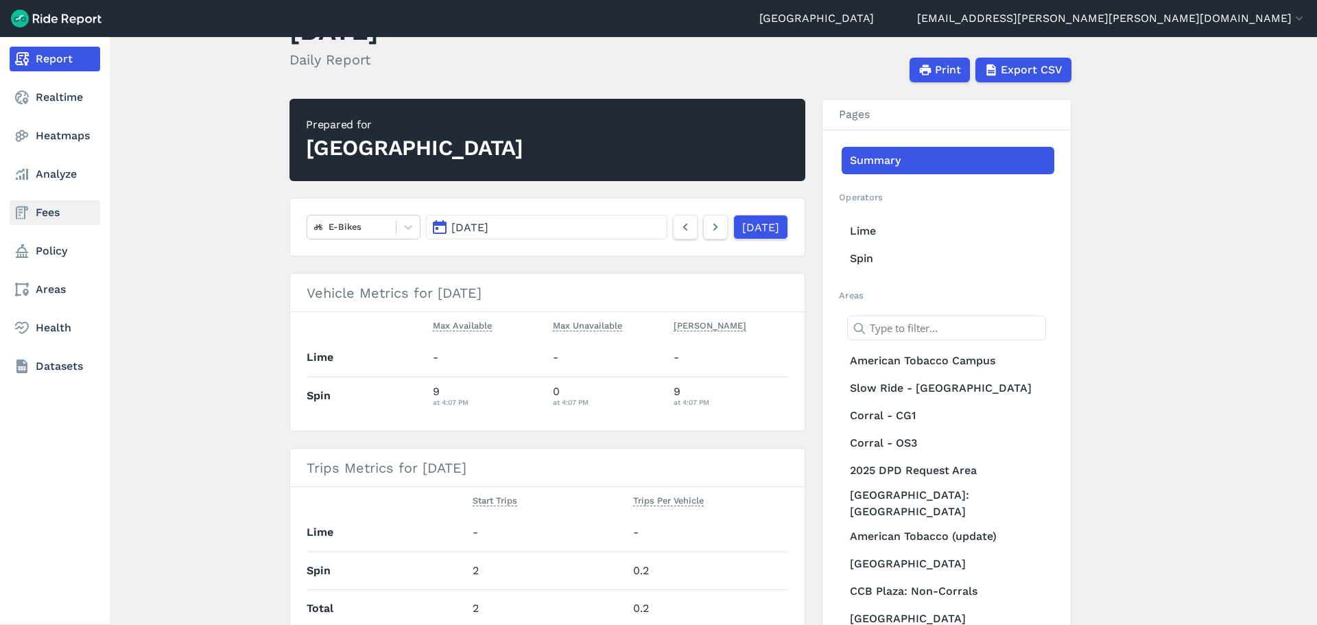
click at [33, 212] on link "Fees" at bounding box center [55, 212] width 91 height 25
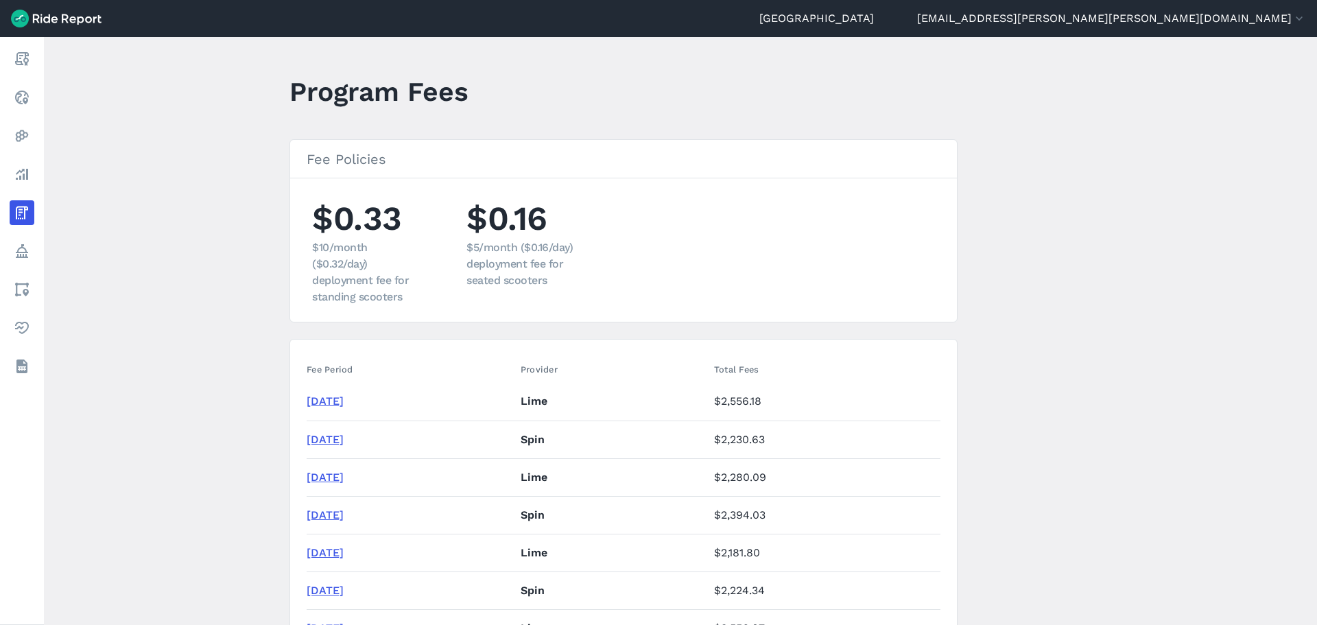
click at [222, 248] on main "Program Fees Fee Policies $0.33 $10/month ($0.32/day) deployment fee for standi…" at bounding box center [680, 331] width 1273 height 588
click at [313, 401] on link "[DATE]" at bounding box center [325, 400] width 37 height 13
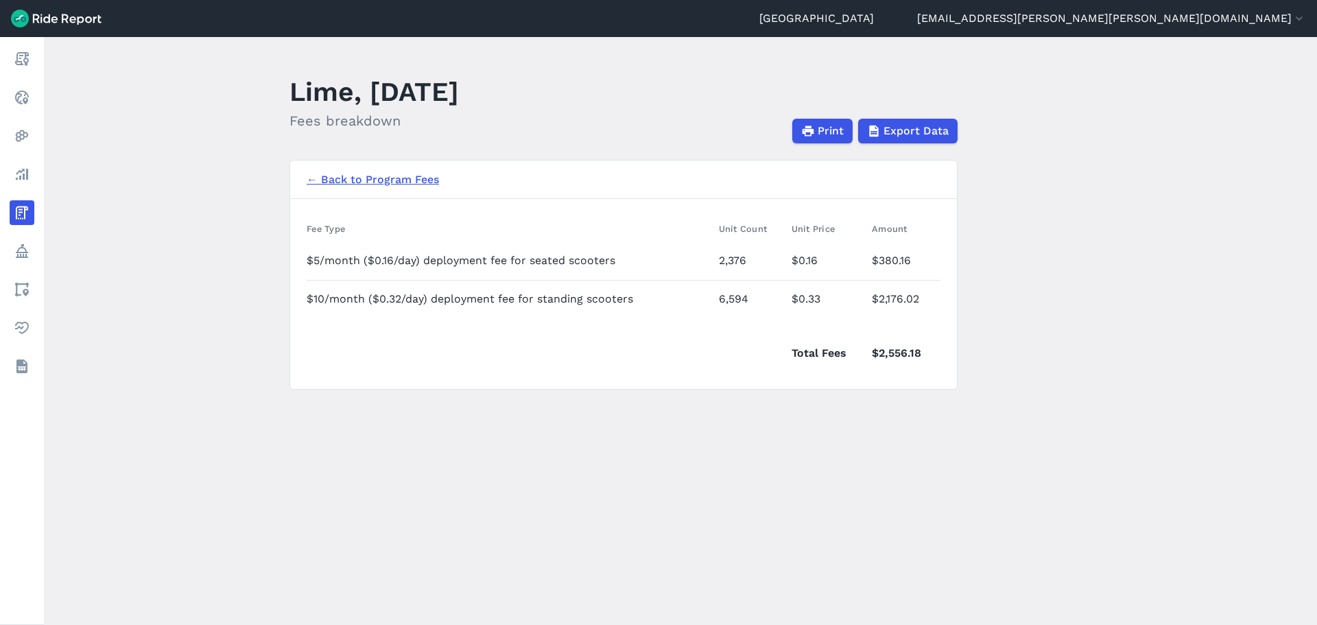
click at [208, 221] on main "Lime, [DATE] Fees breakdown Print Export Data ← Back to Program Fees Fee Type U…" at bounding box center [680, 331] width 1273 height 588
click at [493, 514] on main "Lime, [DATE] Fees breakdown Print Export Data ← Back to Program Fees Fee Type U…" at bounding box center [680, 331] width 1273 height 588
click at [598, 455] on main "Lime, [DATE] Fees breakdown Print Export Data ← Back to Program Fees Fee Type U…" at bounding box center [680, 331] width 1273 height 588
click at [738, 472] on main "Lime, [DATE] Fees breakdown Print Export Data ← Back to Program Fees Fee Type U…" at bounding box center [680, 331] width 1273 height 588
